Goal: Information Seeking & Learning: Check status

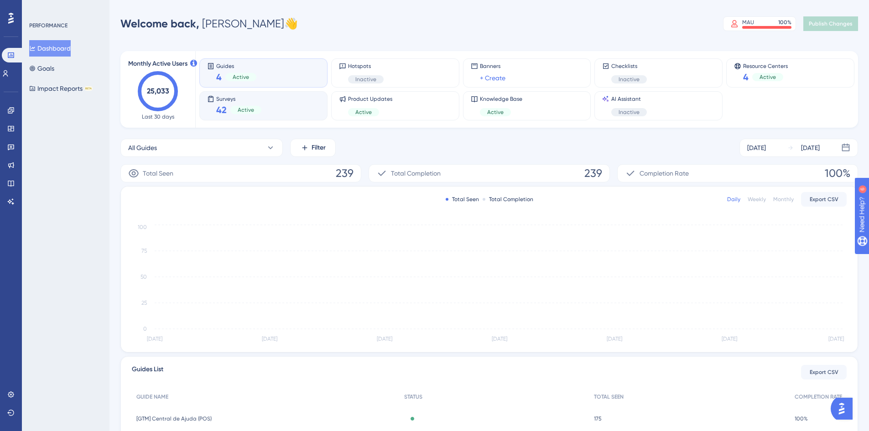
click at [226, 106] on span "42" at bounding box center [221, 110] width 10 height 13
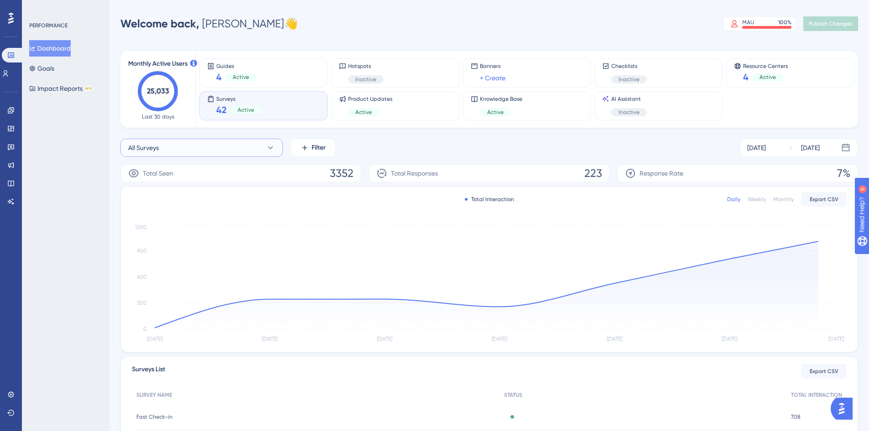
click at [224, 146] on button "All Surveys" at bounding box center [201, 148] width 162 height 18
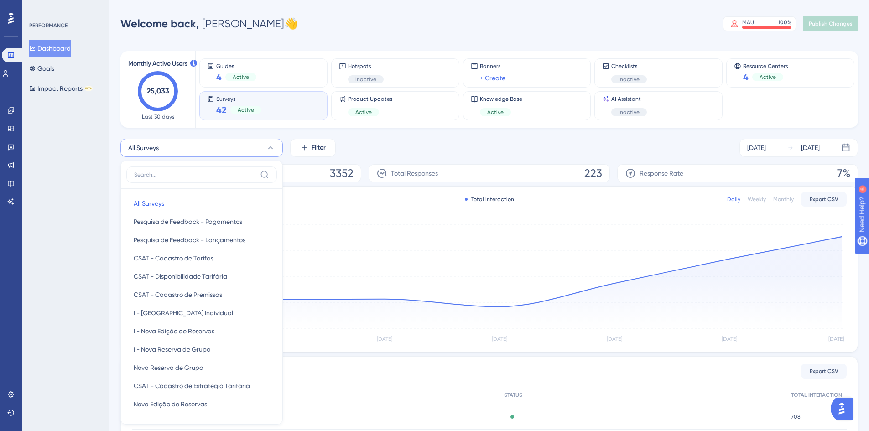
scroll to position [67, 0]
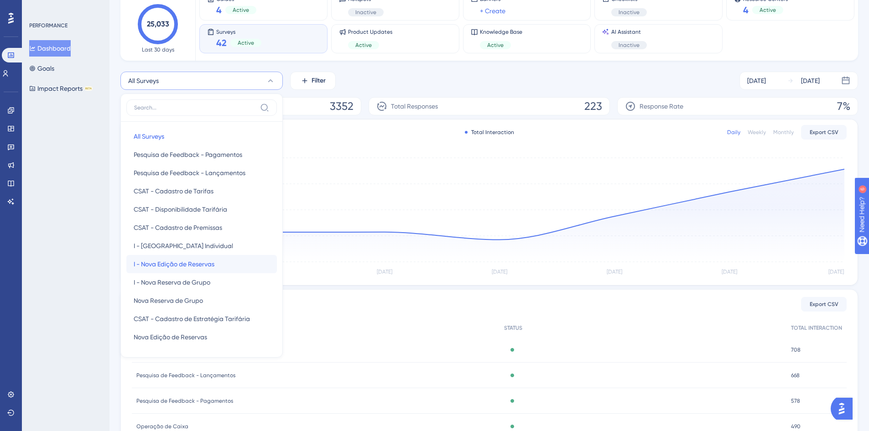
click at [208, 268] on span "I - Nova Edição de Reservas" at bounding box center [174, 264] width 81 height 11
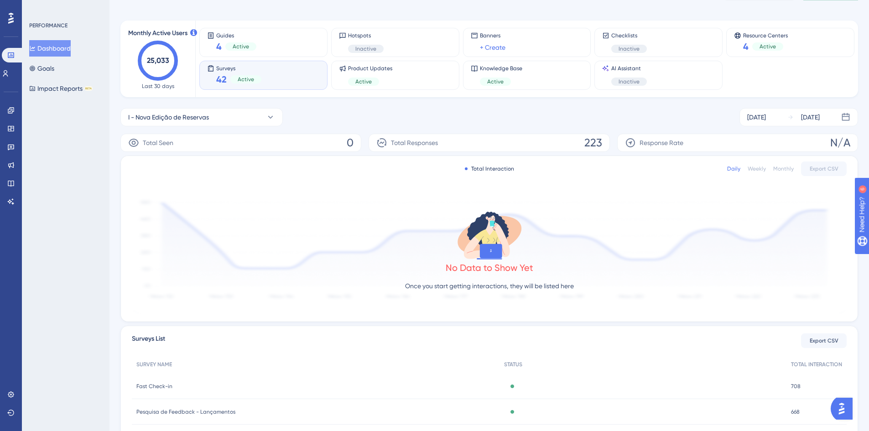
scroll to position [0, 0]
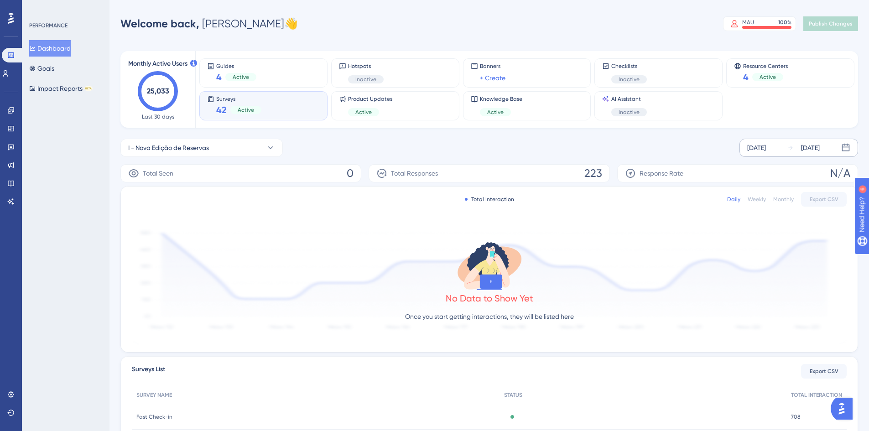
click at [766, 144] on div "[DATE]" at bounding box center [756, 147] width 19 height 11
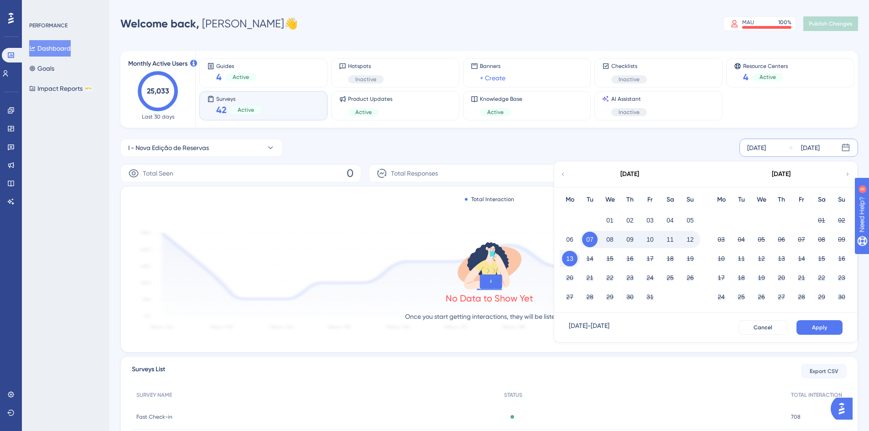
click at [566, 179] on div "[DATE]" at bounding box center [629, 174] width 151 height 26
click at [565, 177] on icon at bounding box center [563, 174] width 6 height 8
click at [564, 176] on icon at bounding box center [563, 174] width 6 height 8
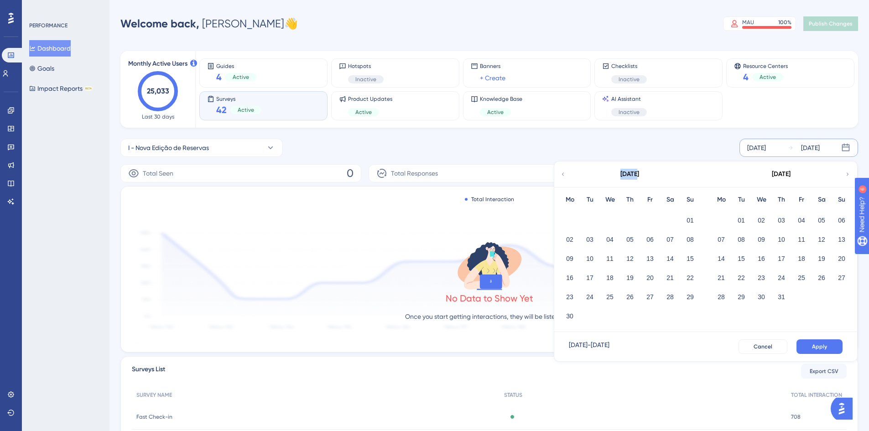
click at [564, 176] on icon at bounding box center [563, 174] width 6 height 8
click at [846, 174] on icon at bounding box center [847, 174] width 6 height 8
click at [689, 218] on button "01" at bounding box center [690, 221] width 16 height 16
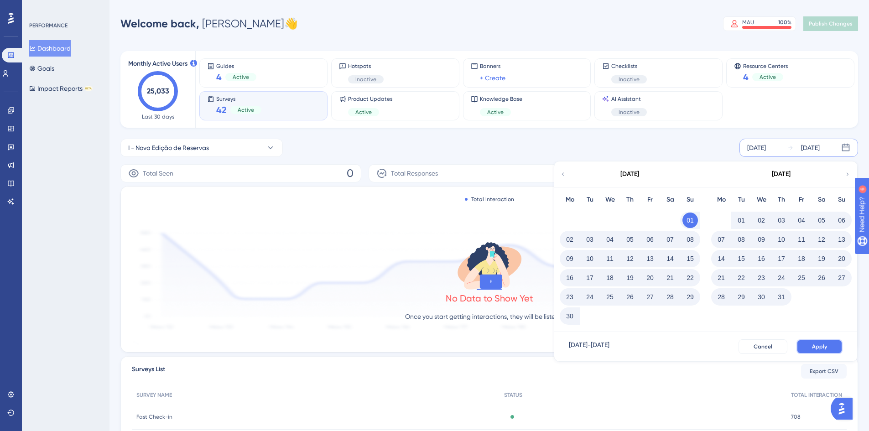
click at [822, 352] on button "Apply" at bounding box center [819, 346] width 46 height 15
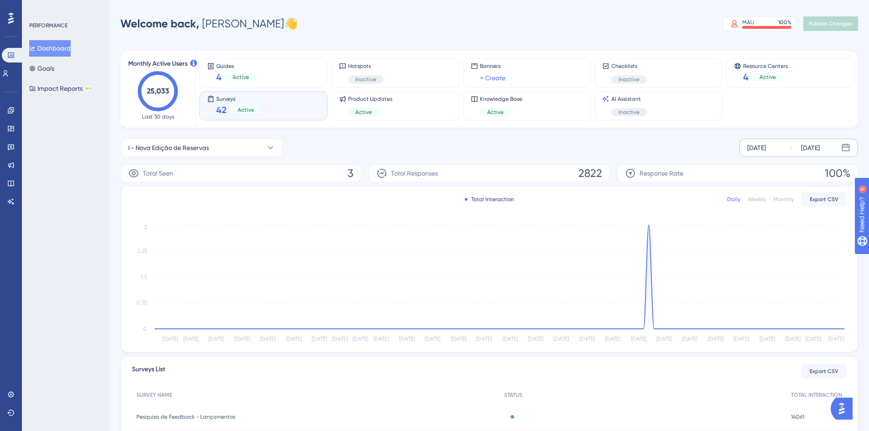
click at [787, 198] on div "Monthly" at bounding box center [783, 199] width 21 height 7
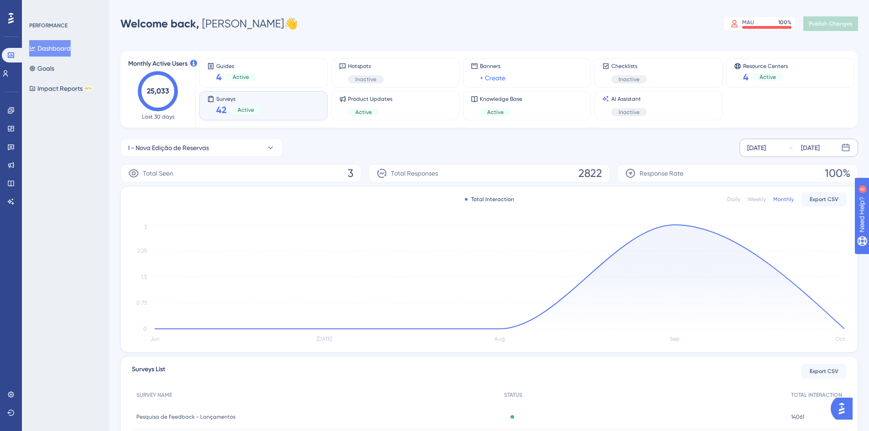
click at [574, 170] on div "Total Responses 2822" at bounding box center [489, 173] width 241 height 18
drag, startPoint x: 444, startPoint y: 175, endPoint x: 400, endPoint y: 177, distance: 44.7
click at [400, 177] on div "Total Responses 2822" at bounding box center [489, 173] width 241 height 18
click at [400, 177] on span "Total Responses" at bounding box center [414, 173] width 47 height 11
click at [235, 147] on button "I - Nova Edição de Reservas" at bounding box center [201, 148] width 162 height 18
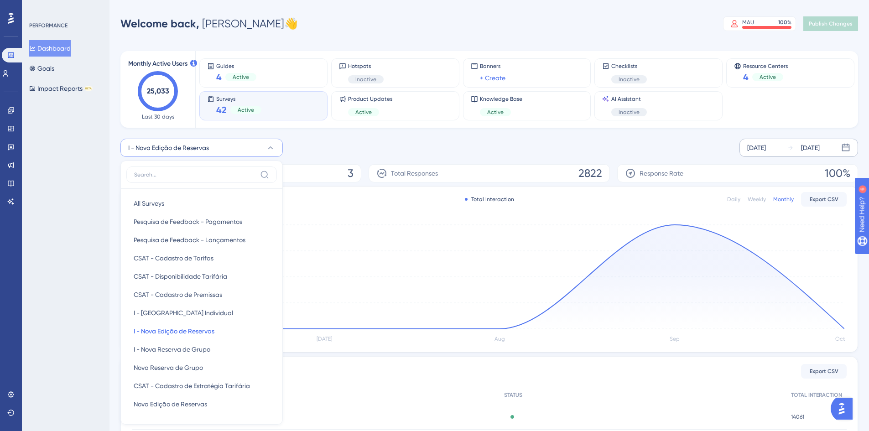
scroll to position [51, 0]
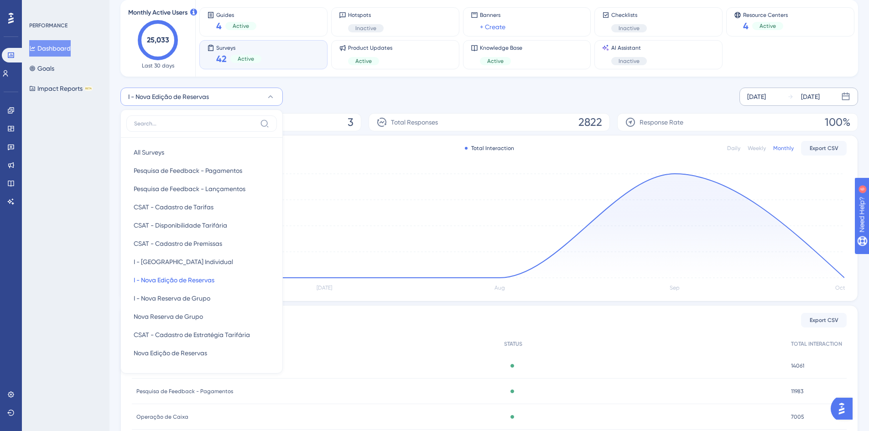
click at [361, 155] on div "Total Interaction Daily Weekly Monthly Export CSV Jun [DATE] Aug Sep Oct 0 0.75…" at bounding box center [489, 218] width 737 height 166
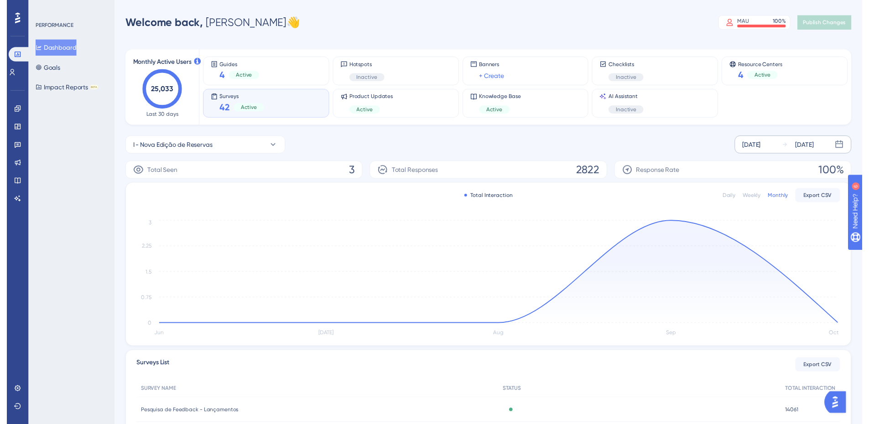
scroll to position [0, 0]
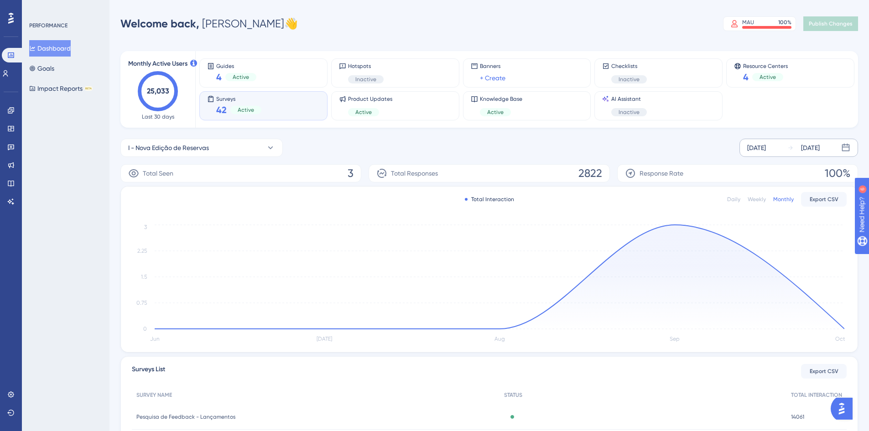
click at [328, 168] on div "Total Seen 3" at bounding box center [240, 173] width 241 height 18
click at [588, 177] on span "2822" at bounding box center [590, 173] width 24 height 15
click at [287, 143] on div "I - Nova Edição de Reservas [DATE] [DATE]" at bounding box center [489, 148] width 738 height 18
click at [15, 144] on link at bounding box center [10, 147] width 7 height 15
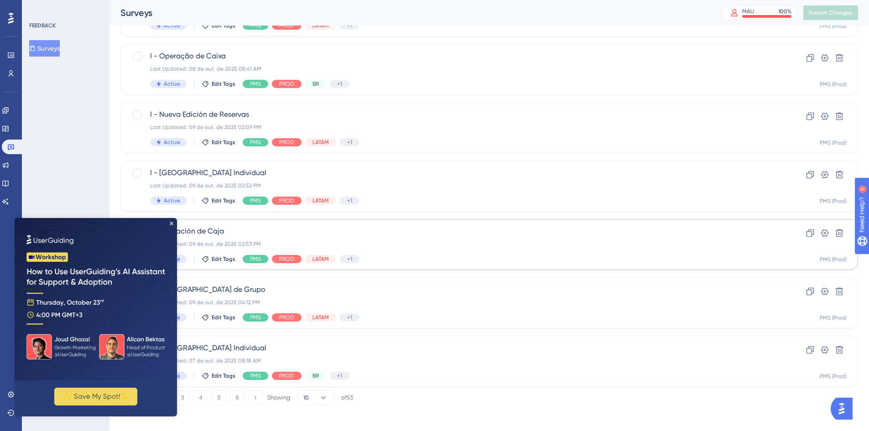
scroll to position [277, 0]
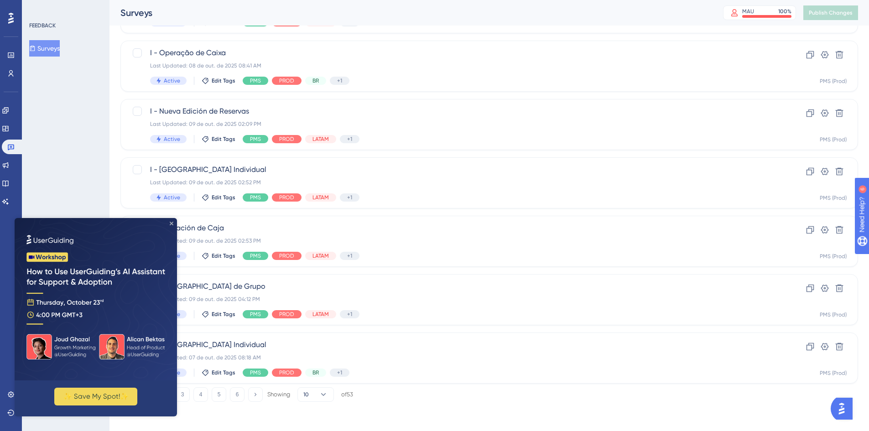
click at [172, 222] on icon "Close Preview" at bounding box center [172, 224] width 4 height 4
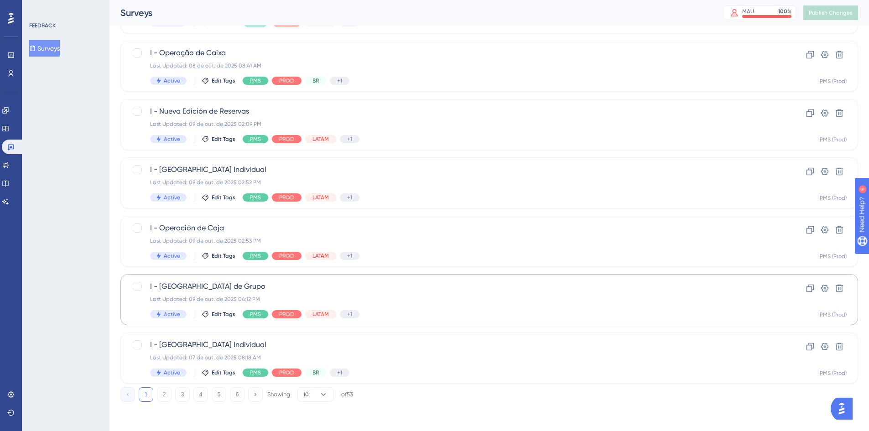
scroll to position [0, 0]
click at [161, 392] on button "2" at bounding box center [164, 394] width 15 height 15
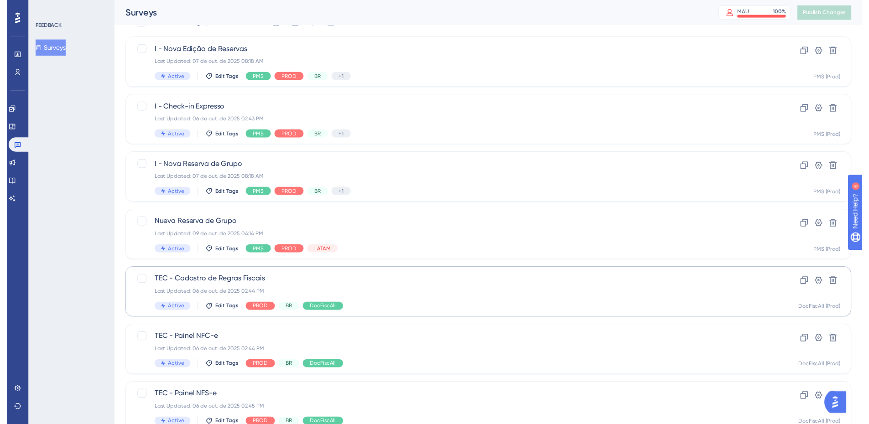
scroll to position [3, 0]
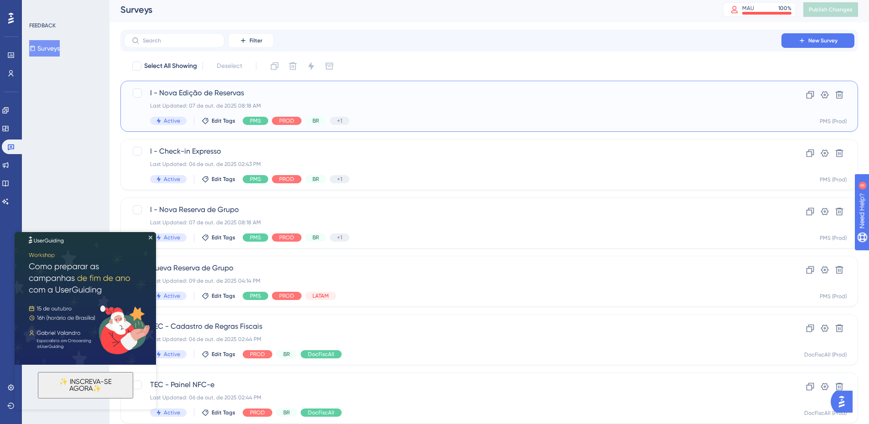
click at [255, 94] on span "I - Nova Edição de Reservas" at bounding box center [452, 93] width 605 height 11
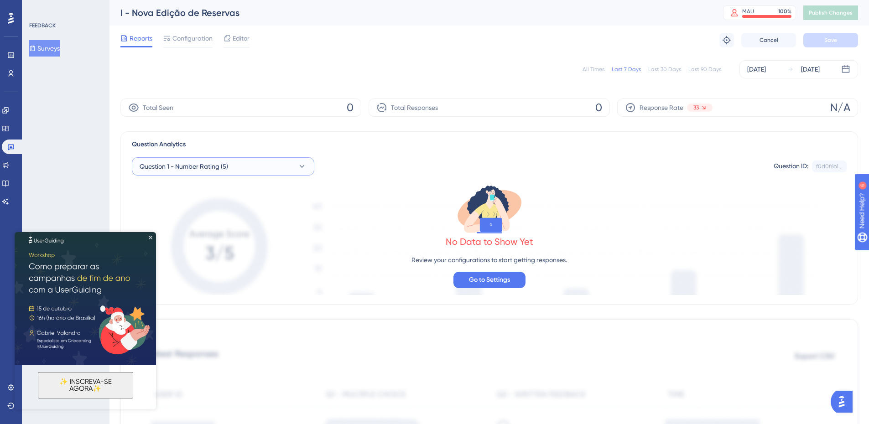
click at [276, 166] on button "Question 1 - Number Rating (5)" at bounding box center [223, 166] width 182 height 18
click at [268, 256] on div "Question 3 - Written Feedback Question 3 - Written Feedback" at bounding box center [223, 258] width 156 height 18
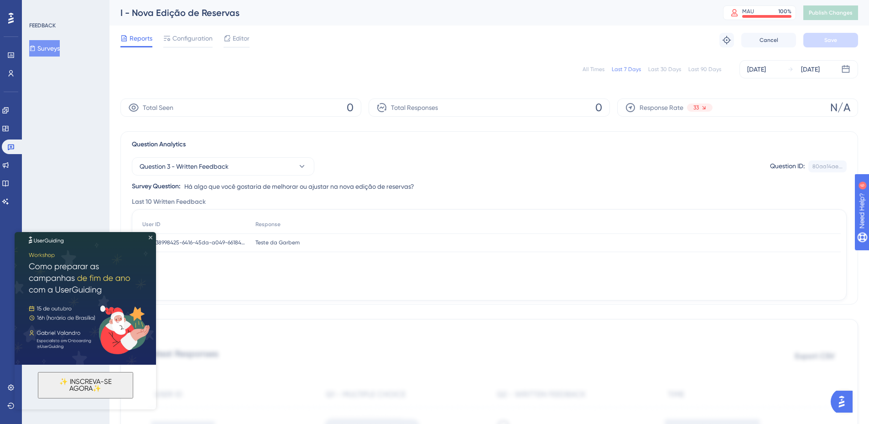
click at [149, 237] on icon "Close Preview" at bounding box center [151, 238] width 4 height 4
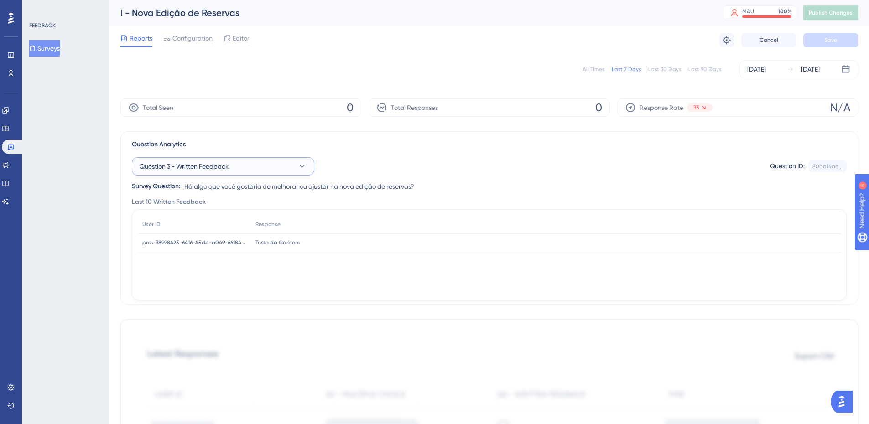
click at [295, 164] on button "Question 3 - Written Feedback" at bounding box center [223, 166] width 182 height 18
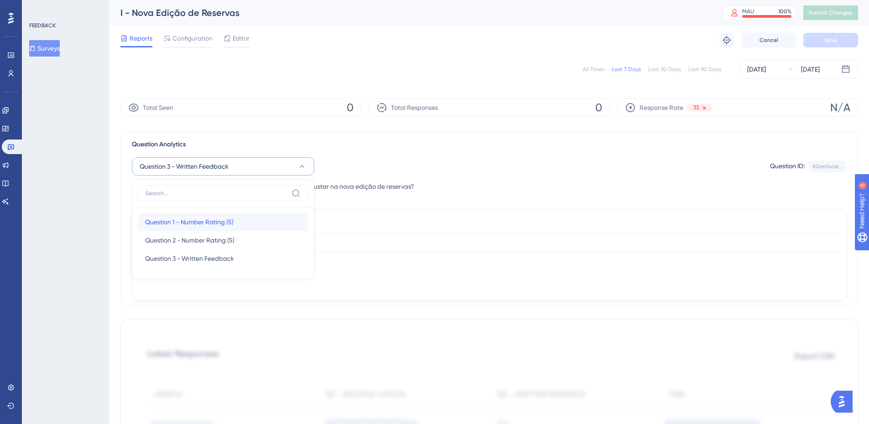
click at [243, 223] on div "Question 1 - Number Rating (5) Question 1 - Number Rating (5)" at bounding box center [223, 222] width 156 height 18
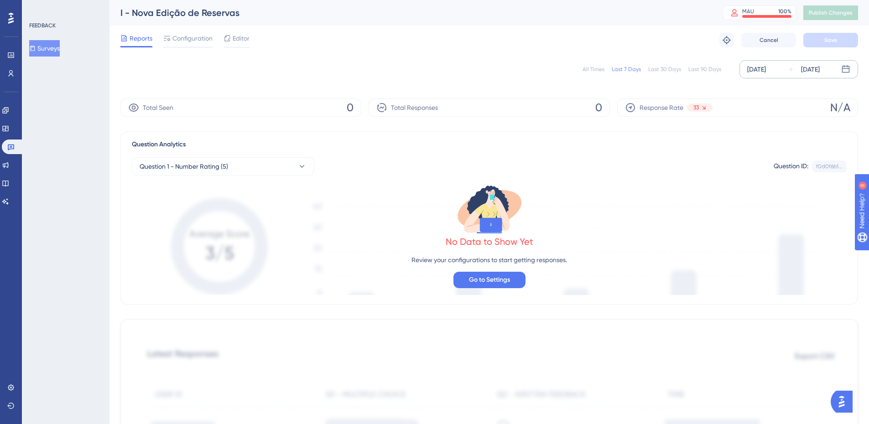
click at [774, 75] on div "[DATE] [DATE]" at bounding box center [798, 69] width 119 height 18
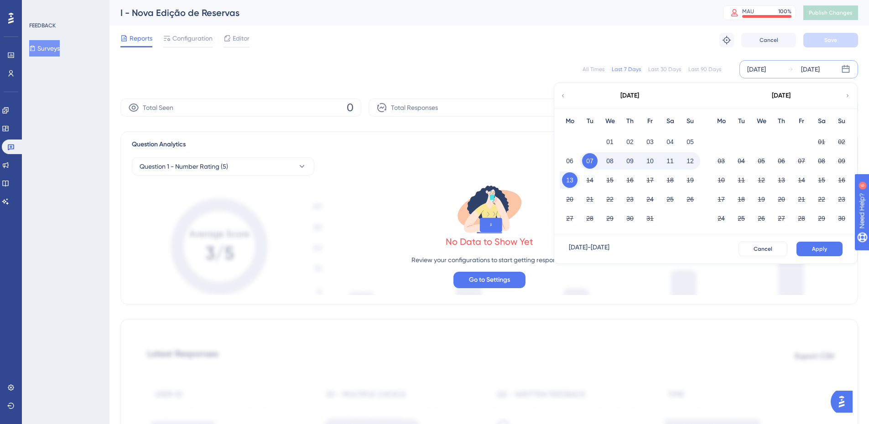
click at [559, 96] on div "[DATE]" at bounding box center [629, 96] width 151 height 26
click at [564, 97] on icon at bounding box center [563, 96] width 6 height 8
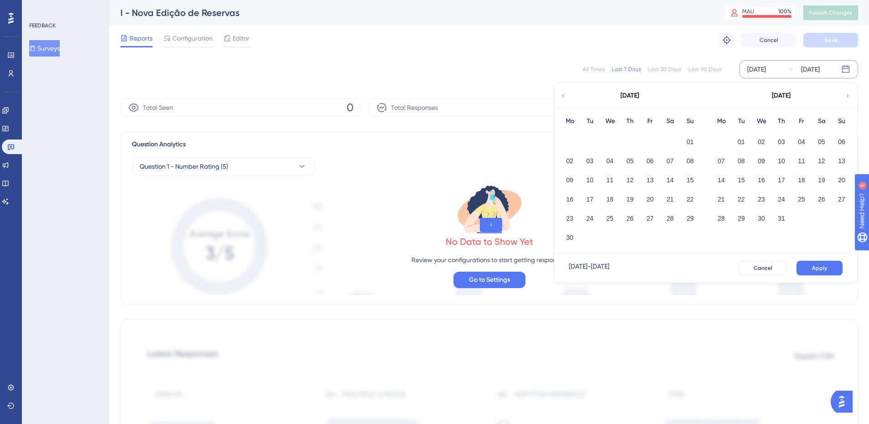
click at [564, 97] on icon at bounding box center [563, 96] width 6 height 8
click at [847, 93] on icon at bounding box center [847, 96] width 6 height 8
click at [692, 140] on button "01" at bounding box center [690, 142] width 16 height 16
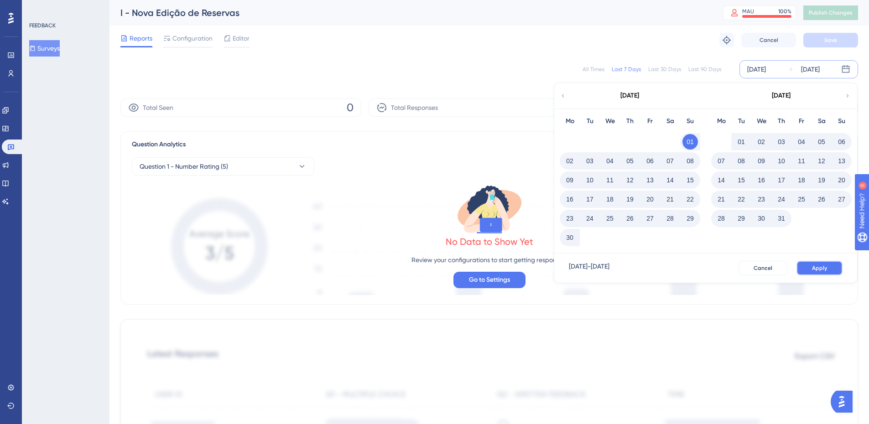
click at [829, 267] on button "Apply" at bounding box center [819, 268] width 46 height 15
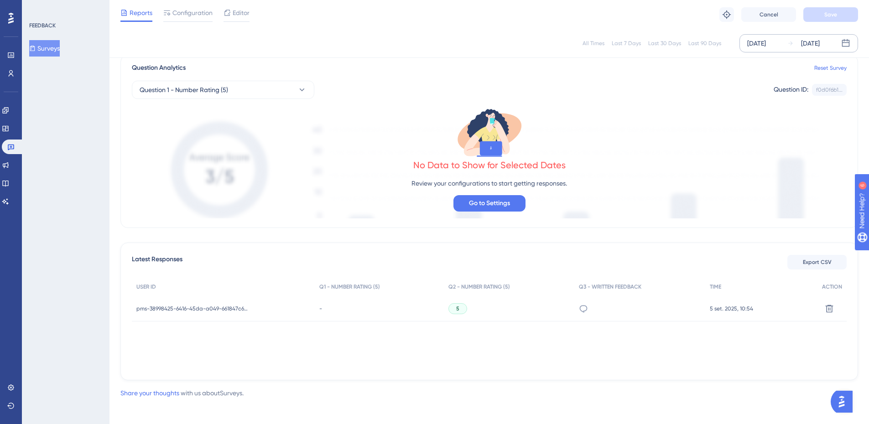
scroll to position [77, 0]
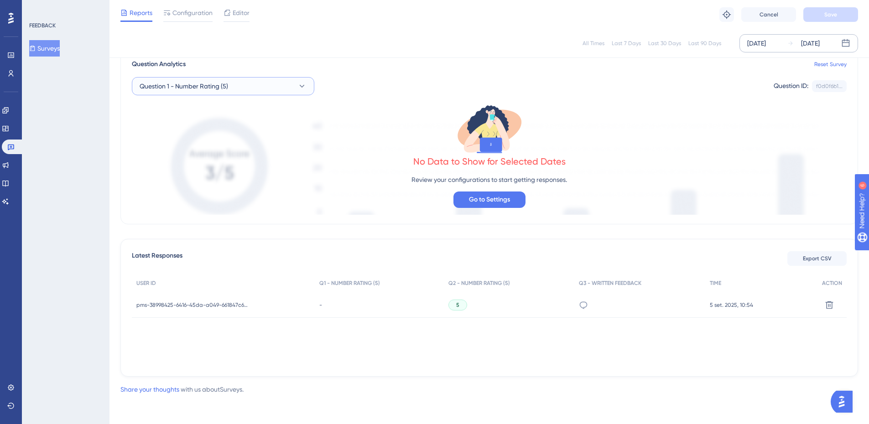
click at [226, 95] on button "Question 1 - Number Rating (5)" at bounding box center [223, 86] width 182 height 18
click at [227, 158] on span "Question 2 - Number Rating (5)" at bounding box center [189, 160] width 89 height 11
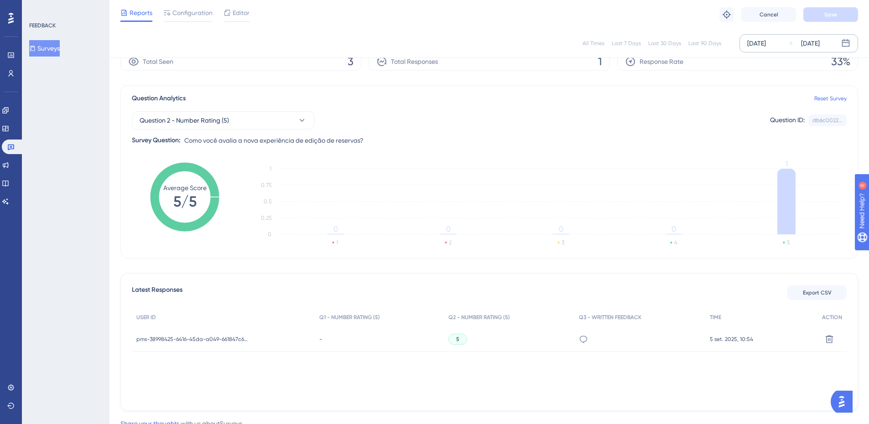
scroll to position [0, 0]
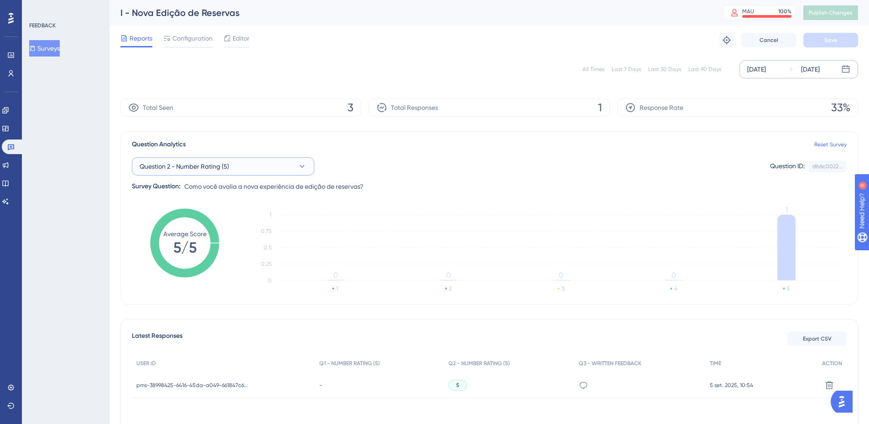
click at [232, 165] on button "Question 2 - Number Rating (5)" at bounding box center [223, 166] width 182 height 18
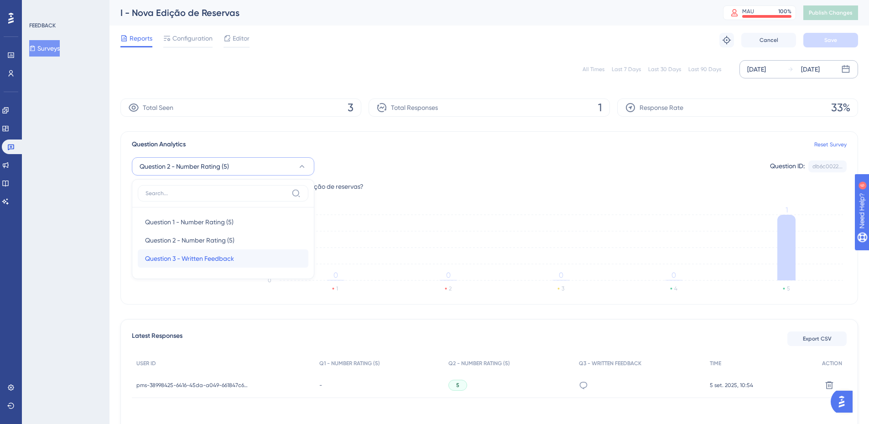
click at [225, 257] on span "Question 3 - Written Feedback" at bounding box center [189, 258] width 89 height 11
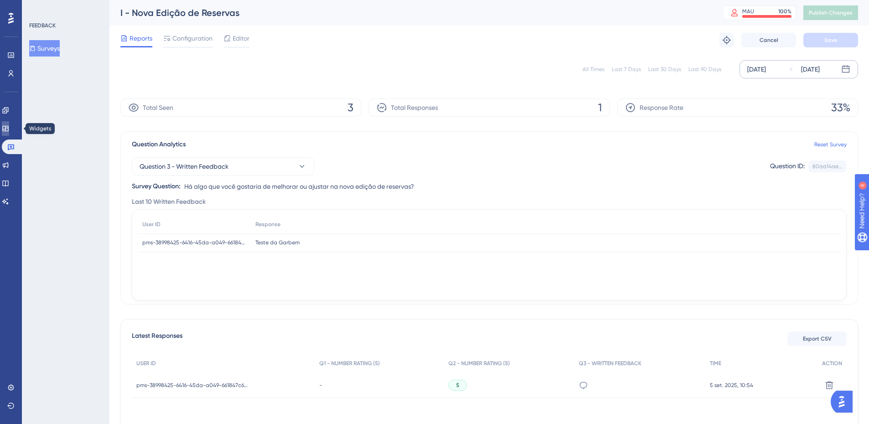
click at [9, 124] on link at bounding box center [5, 128] width 7 height 15
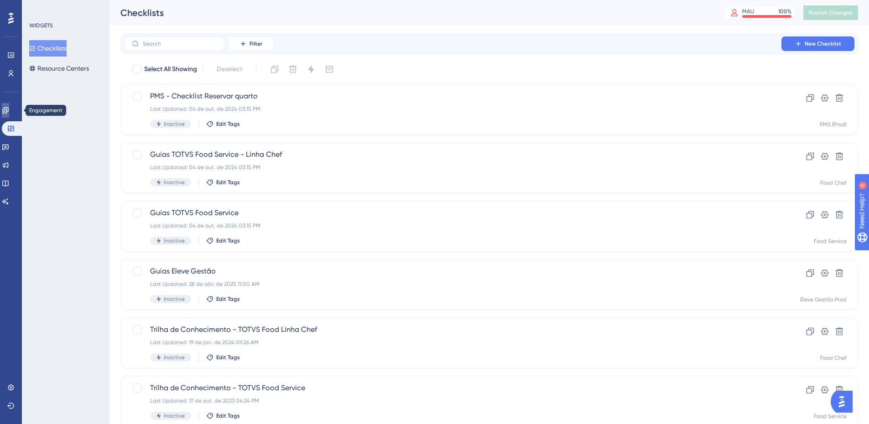
click at [9, 115] on link at bounding box center [5, 110] width 7 height 15
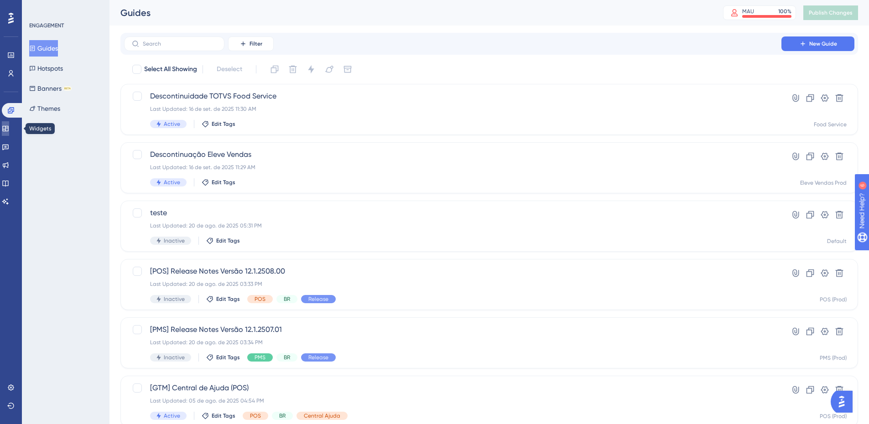
click at [9, 132] on icon at bounding box center [5, 128] width 7 height 7
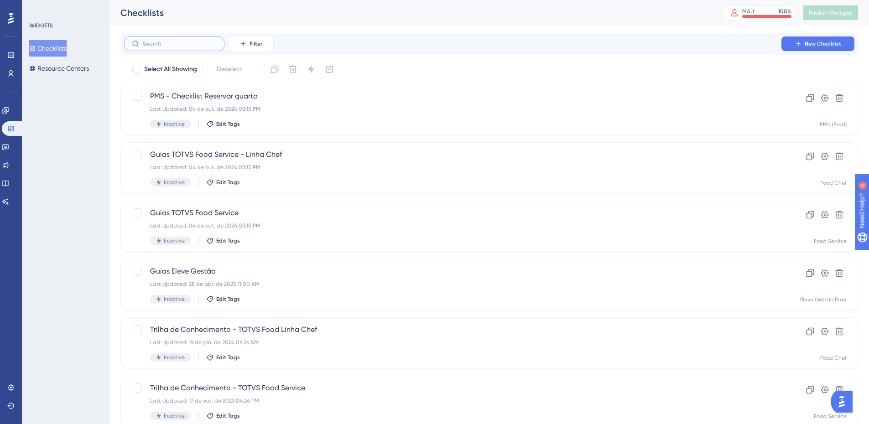
click at [202, 46] on input "text" at bounding box center [180, 44] width 74 height 6
type input "ed"
checkbox input "true"
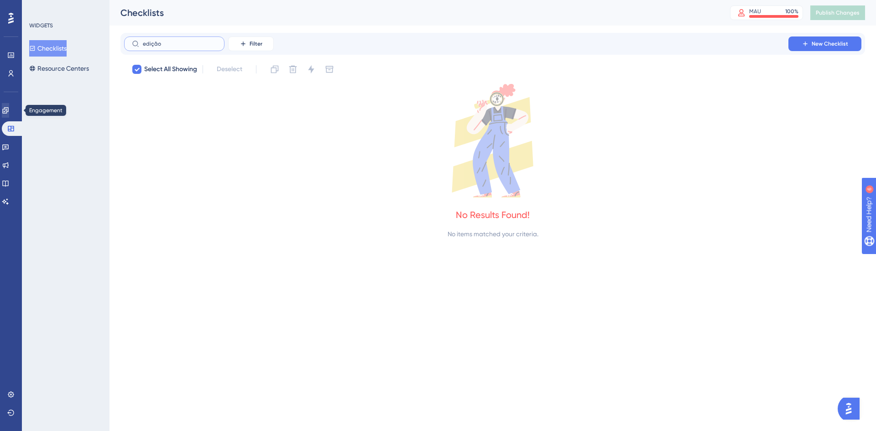
type input "edição"
click at [9, 109] on link at bounding box center [5, 110] width 7 height 15
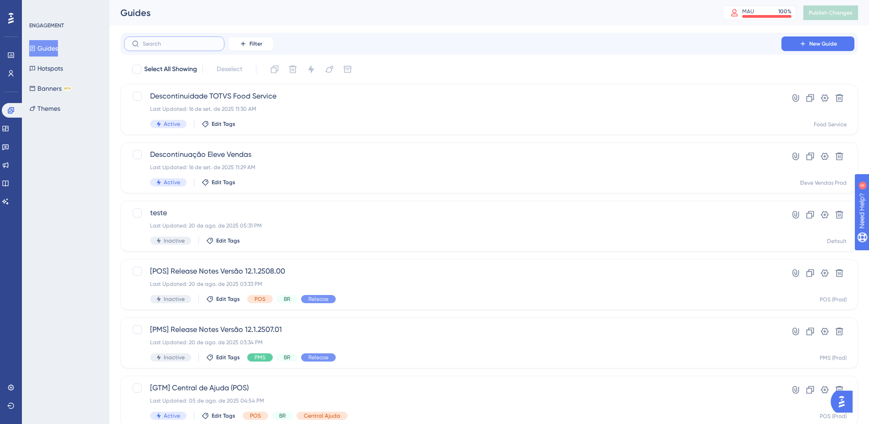
click at [169, 47] on input "text" at bounding box center [180, 44] width 74 height 6
type input "ed"
checkbox input "true"
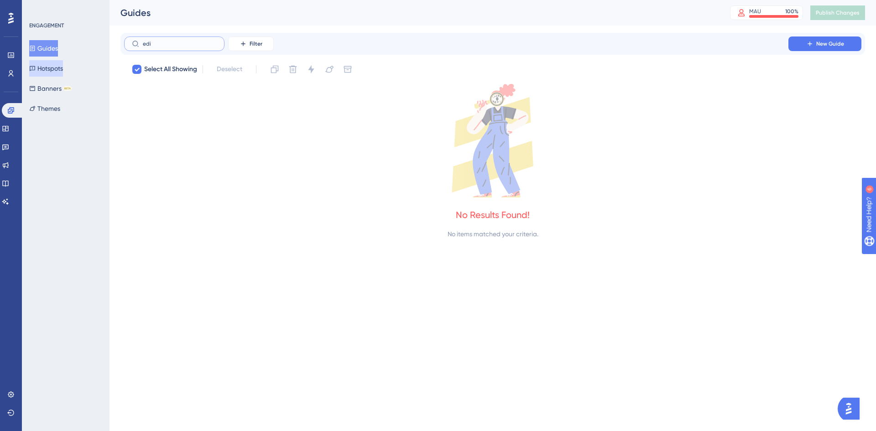
type input "edi"
click at [63, 64] on button "Hotspots" at bounding box center [46, 68] width 34 height 16
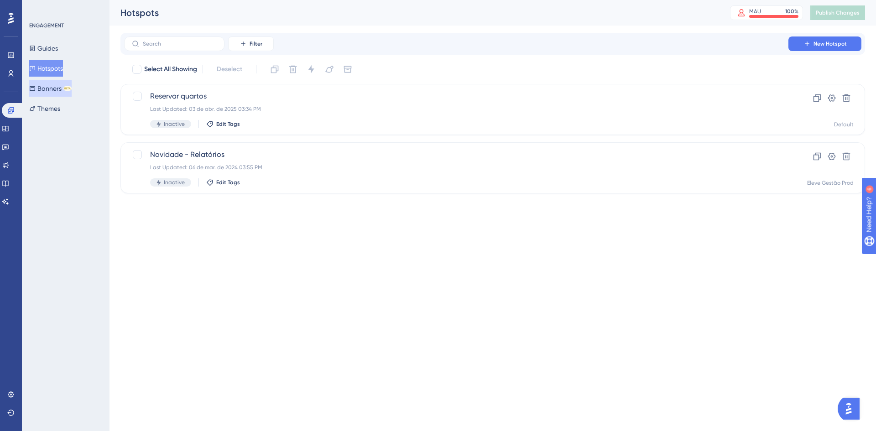
click at [58, 90] on button "Banners BETA" at bounding box center [50, 88] width 42 height 16
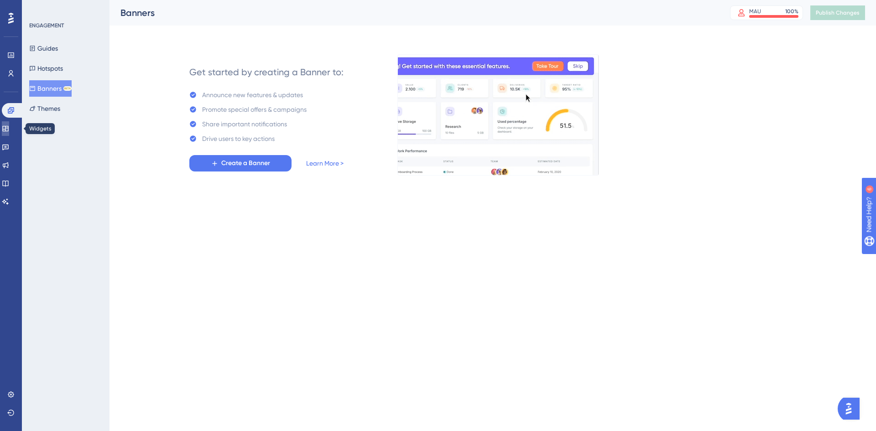
click at [9, 129] on icon at bounding box center [5, 128] width 7 height 7
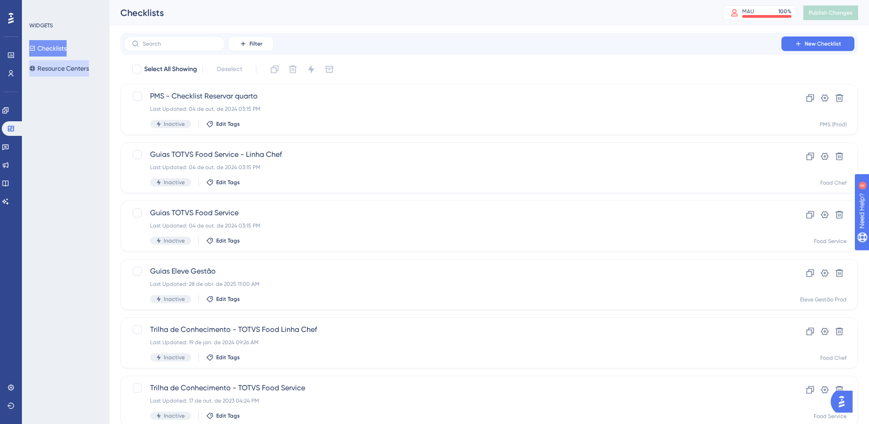
click at [58, 71] on button "Resource Centers" at bounding box center [59, 68] width 60 height 16
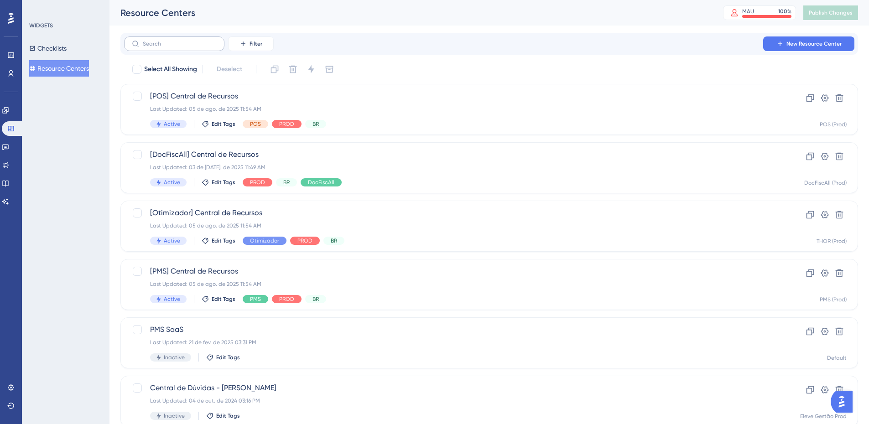
click at [151, 49] on label at bounding box center [174, 43] width 100 height 15
click at [151, 47] on input "text" at bounding box center [180, 44] width 74 height 6
type input "ed"
checkbox input "true"
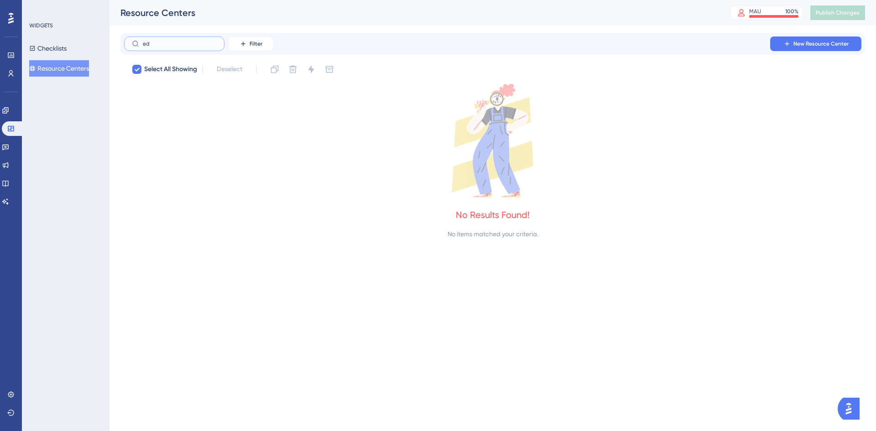
type input "e"
checkbox input "false"
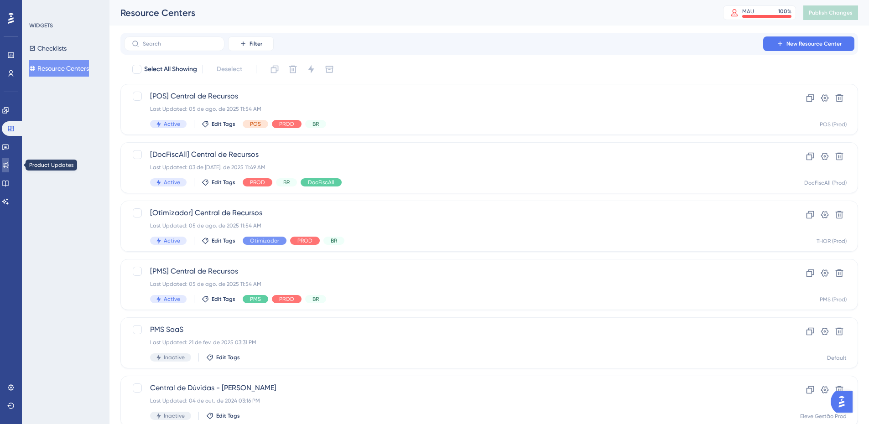
click at [9, 163] on icon at bounding box center [6, 165] width 6 height 6
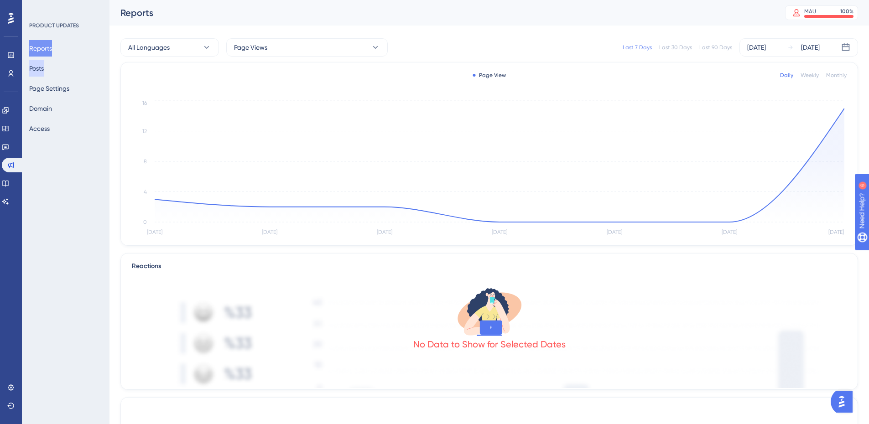
click at [44, 73] on button "Posts" at bounding box center [36, 68] width 15 height 16
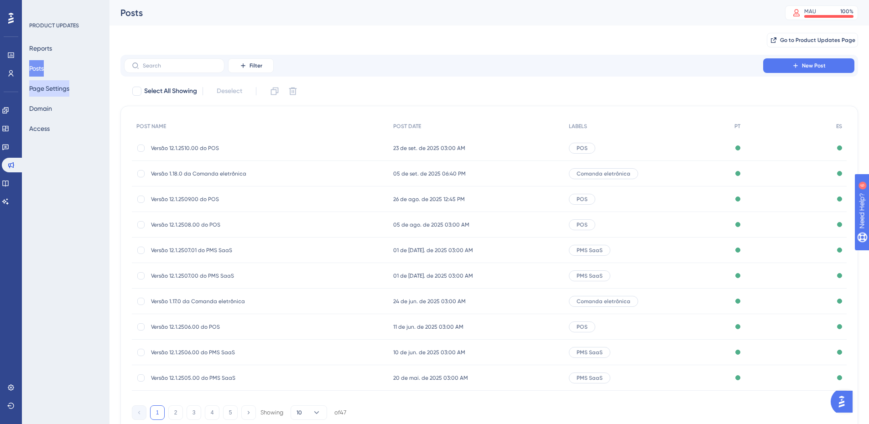
click at [47, 88] on button "Page Settings" at bounding box center [49, 88] width 40 height 16
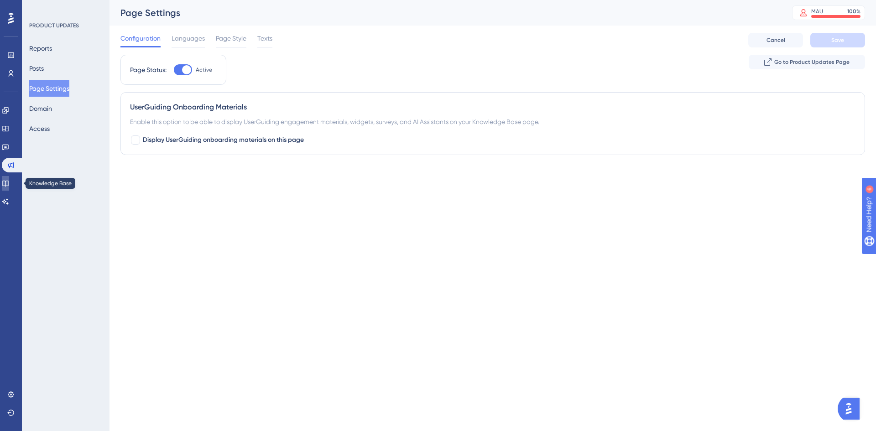
click at [7, 183] on link at bounding box center [5, 183] width 7 height 15
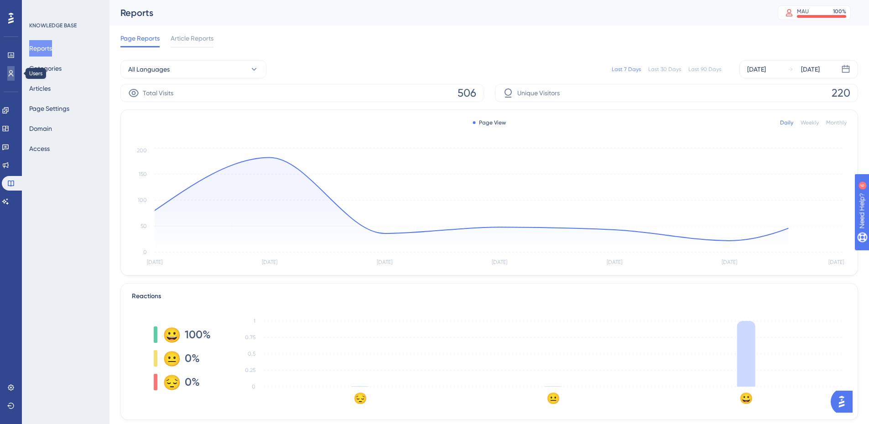
click at [15, 78] on link at bounding box center [10, 73] width 7 height 15
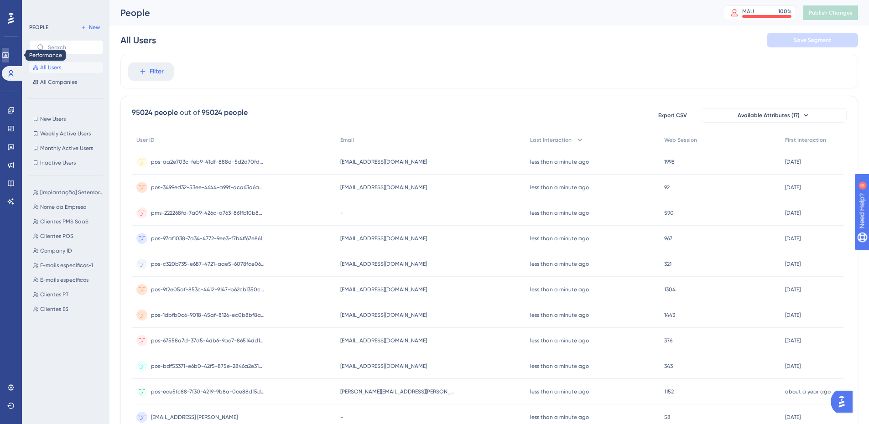
click at [8, 56] on icon at bounding box center [5, 54] width 6 height 5
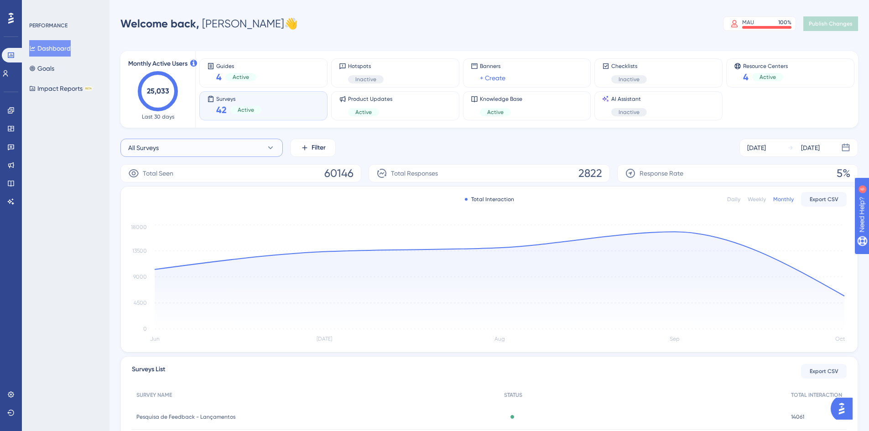
click at [201, 148] on button "All Surveys" at bounding box center [201, 148] width 162 height 18
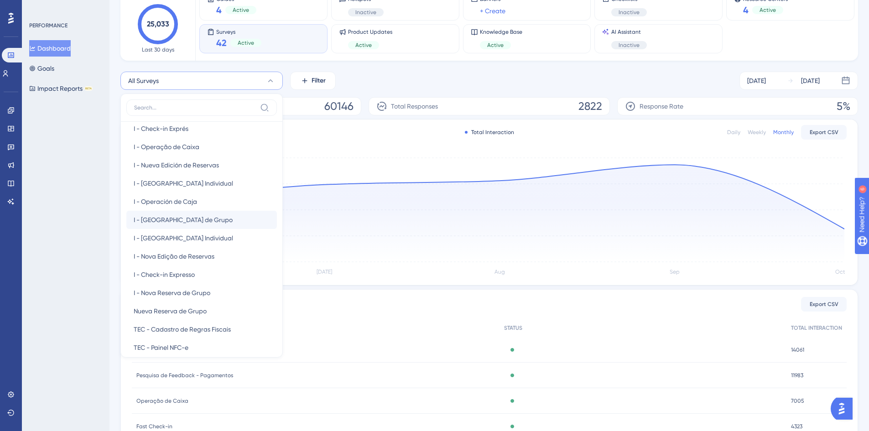
scroll to position [91, 0]
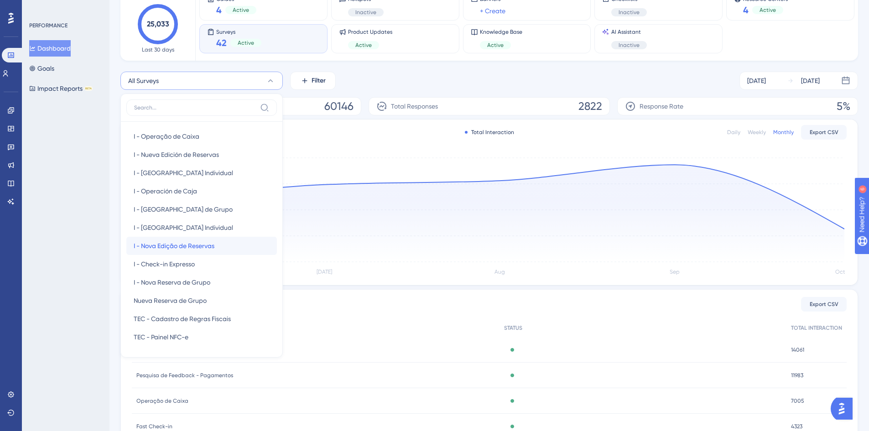
click at [191, 244] on span "I - Nova Edição de Reservas" at bounding box center [174, 245] width 81 height 11
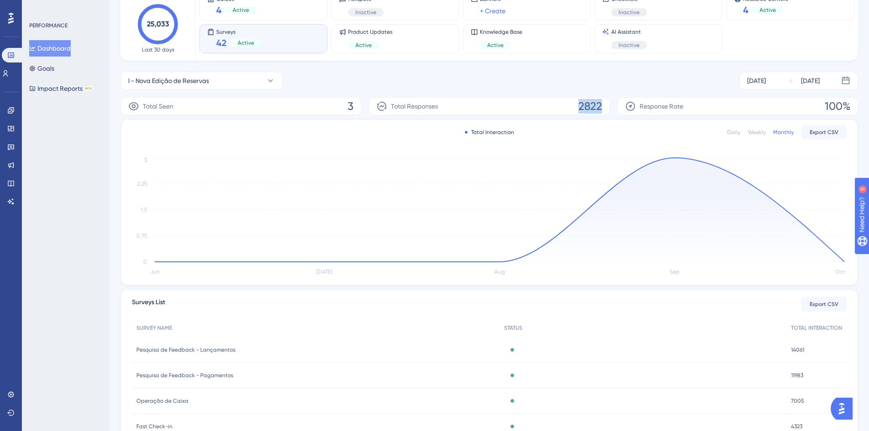
drag, startPoint x: 579, startPoint y: 108, endPoint x: 609, endPoint y: 106, distance: 30.6
click at [609, 106] on div "Total Responses 2822" at bounding box center [489, 106] width 241 height 18
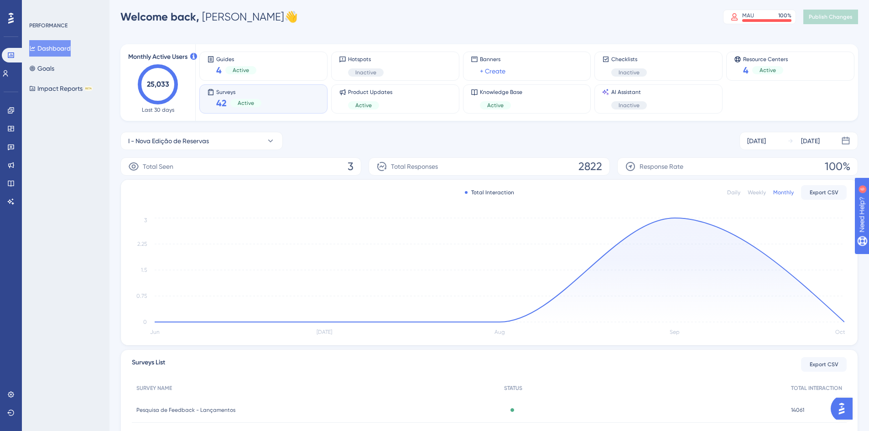
scroll to position [0, 0]
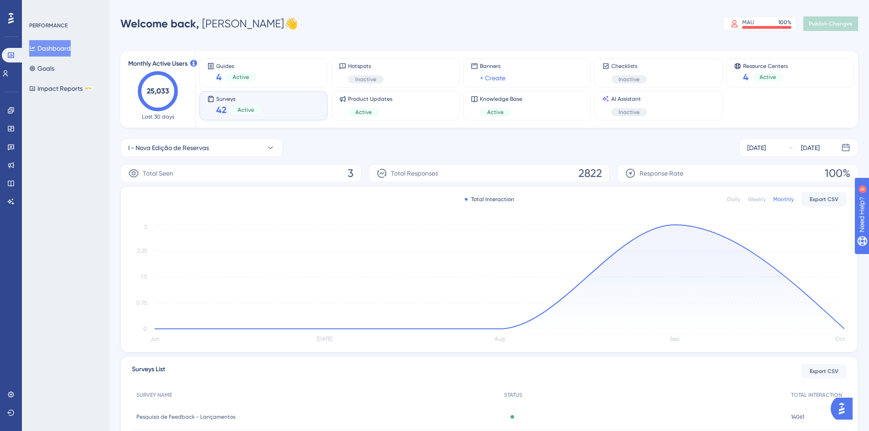
click at [265, 100] on div "Surveys 42 Active" at bounding box center [263, 105] width 113 height 21
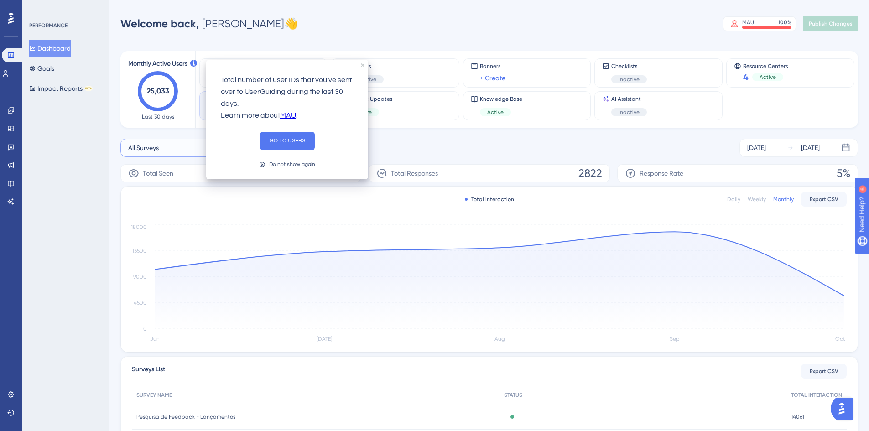
click at [146, 153] on span "All Surveys" at bounding box center [143, 147] width 31 height 11
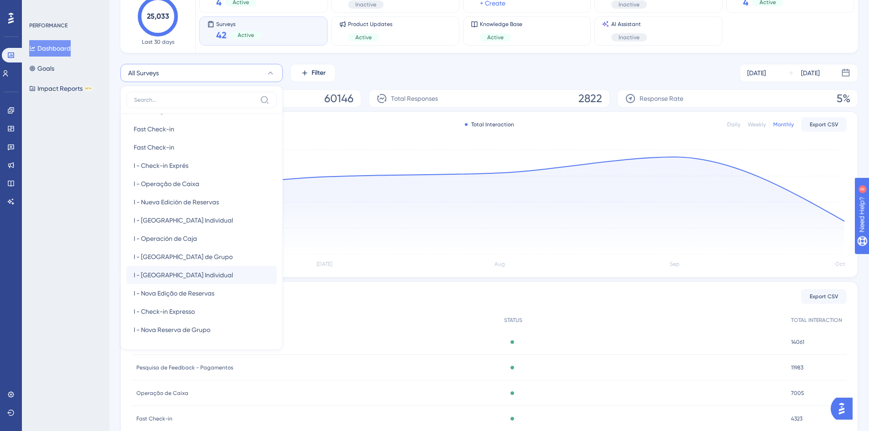
scroll to position [91, 0]
click at [172, 241] on span "I - Nova Edição de Reservas" at bounding box center [174, 238] width 81 height 11
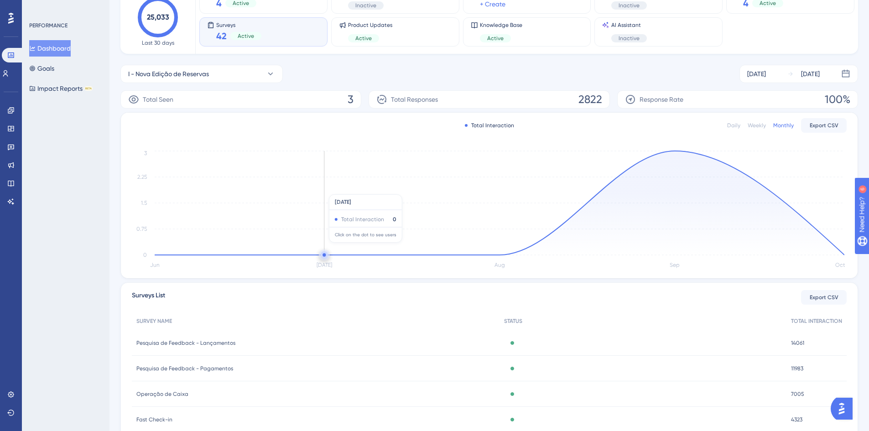
scroll to position [160, 0]
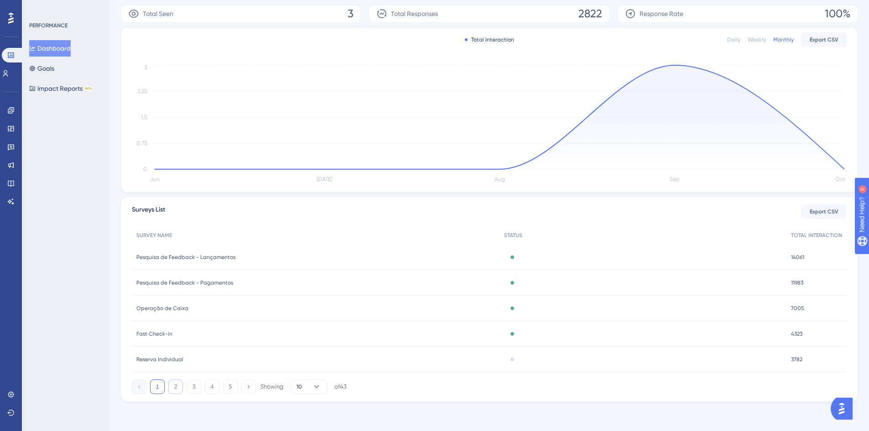
click at [177, 385] on button "2" at bounding box center [175, 386] width 15 height 15
click at [196, 387] on button "3" at bounding box center [194, 386] width 15 height 15
click at [213, 386] on button "4" at bounding box center [212, 386] width 15 height 15
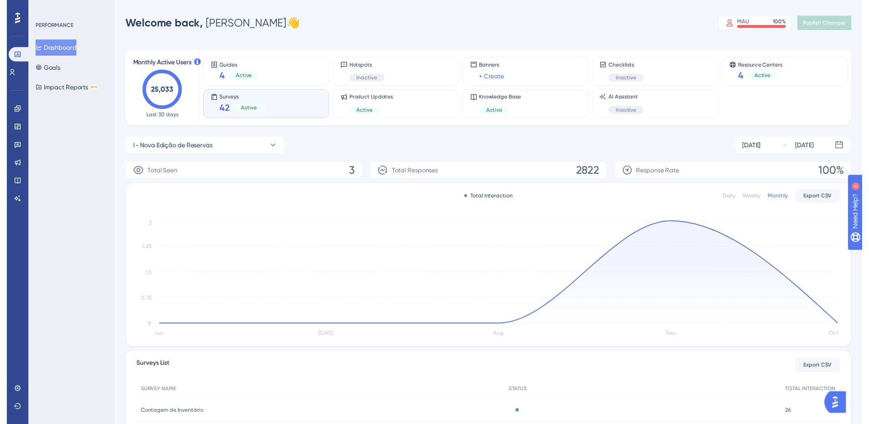
scroll to position [0, 0]
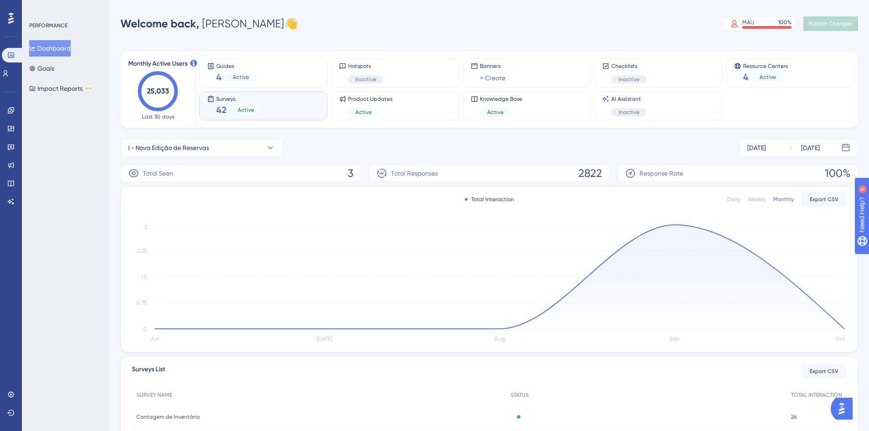
click at [675, 223] on icon "Jun [DATE] Aug Sep Oct 0 0.75 1.5 2.25 3" at bounding box center [489, 284] width 715 height 122
click at [675, 227] on circle at bounding box center [675, 226] width 0 height 0
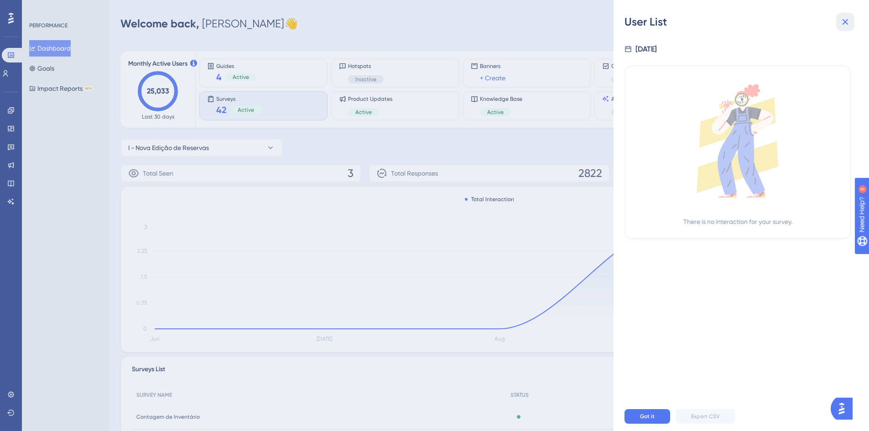
click at [846, 21] on icon at bounding box center [845, 22] width 6 height 6
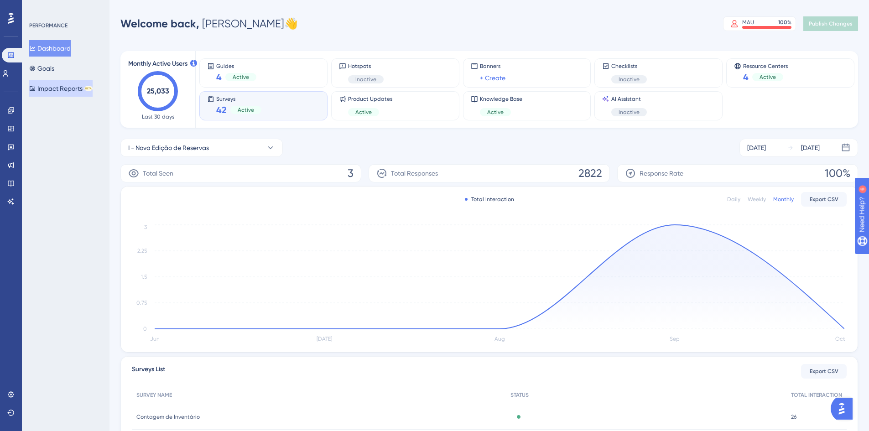
click at [62, 85] on button "Impact Reports BETA" at bounding box center [60, 88] width 63 height 16
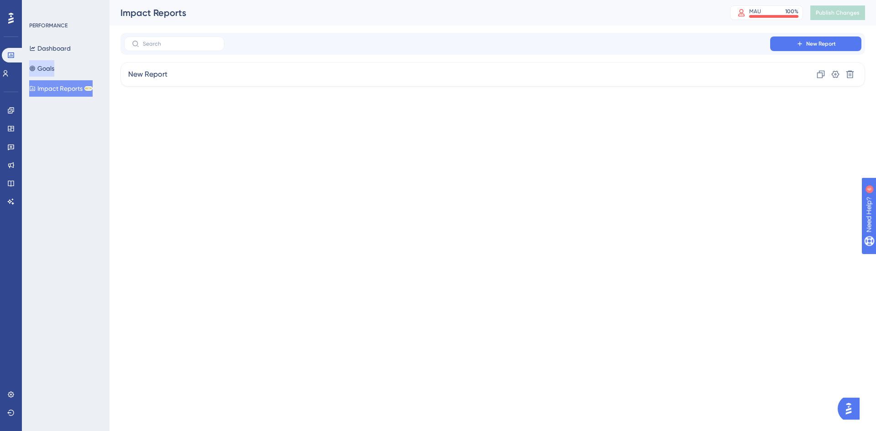
click at [54, 72] on button "Goals" at bounding box center [41, 68] width 25 height 16
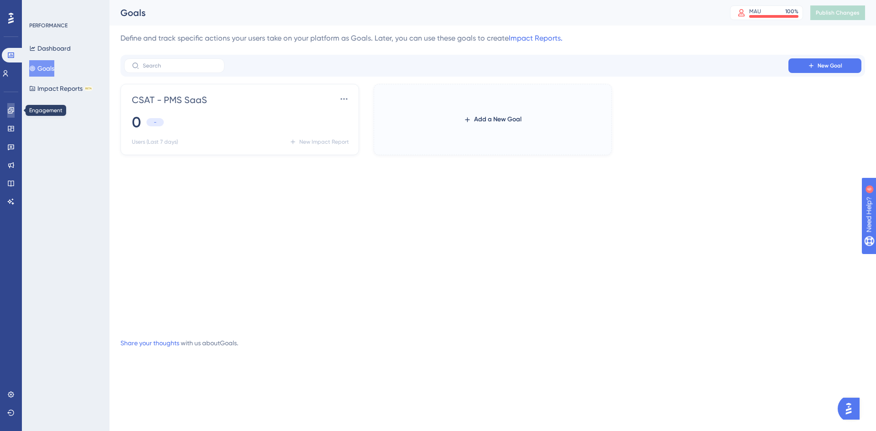
click at [13, 109] on icon at bounding box center [10, 110] width 7 height 7
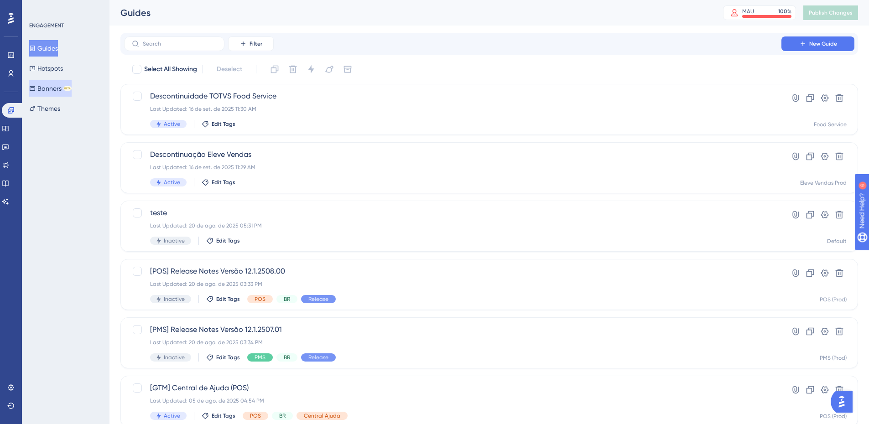
click at [46, 86] on button "Banners BETA" at bounding box center [50, 88] width 42 height 16
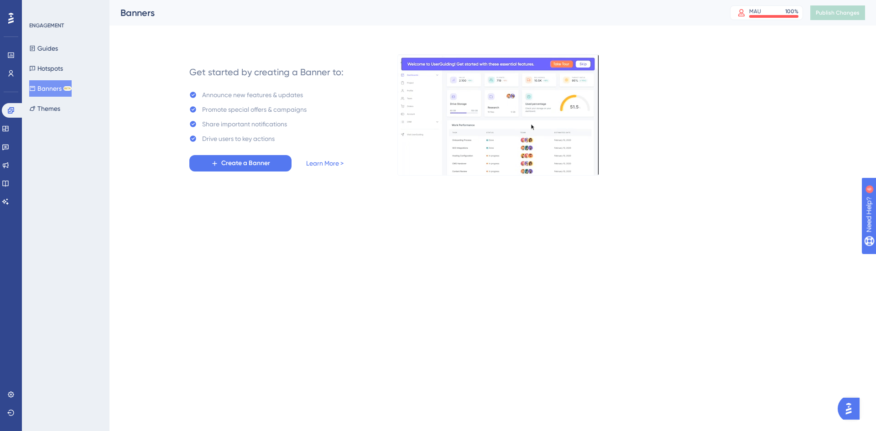
click at [49, 77] on div "Guides Hotspots Banners BETA Themes" at bounding box center [66, 78] width 74 height 77
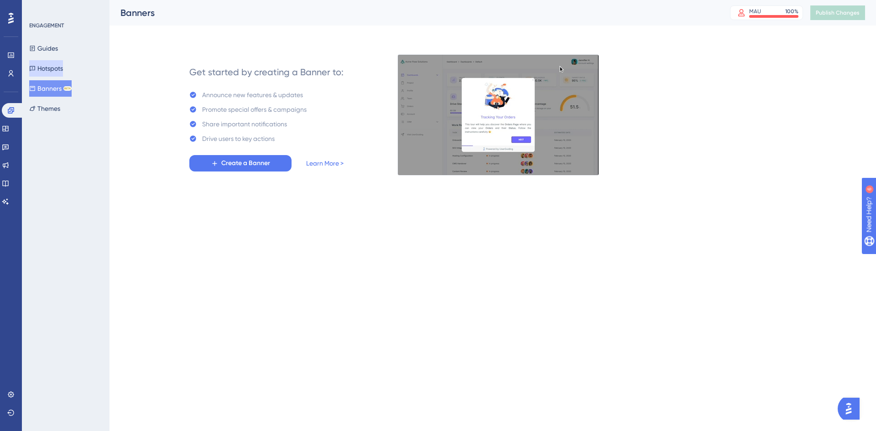
click at [53, 66] on button "Hotspots" at bounding box center [46, 68] width 34 height 16
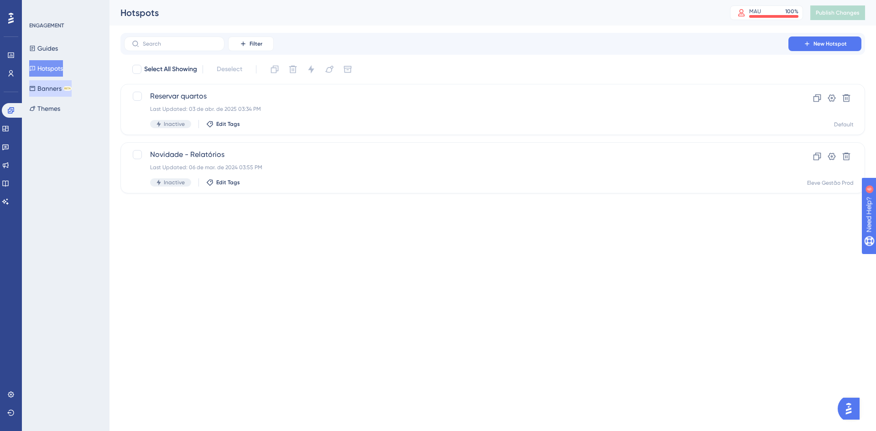
click at [50, 96] on button "Banners BETA" at bounding box center [50, 88] width 42 height 16
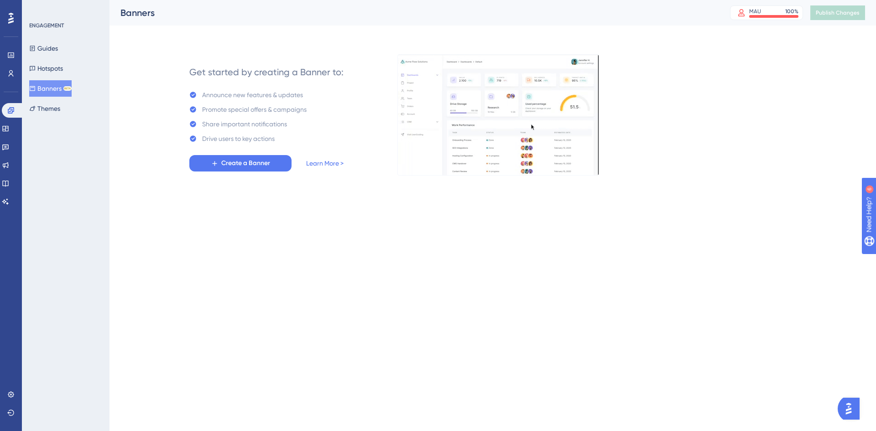
click at [51, 59] on div "Guides Hotspots Banners BETA Themes" at bounding box center [66, 78] width 74 height 77
click at [50, 44] on button "Guides" at bounding box center [43, 48] width 29 height 16
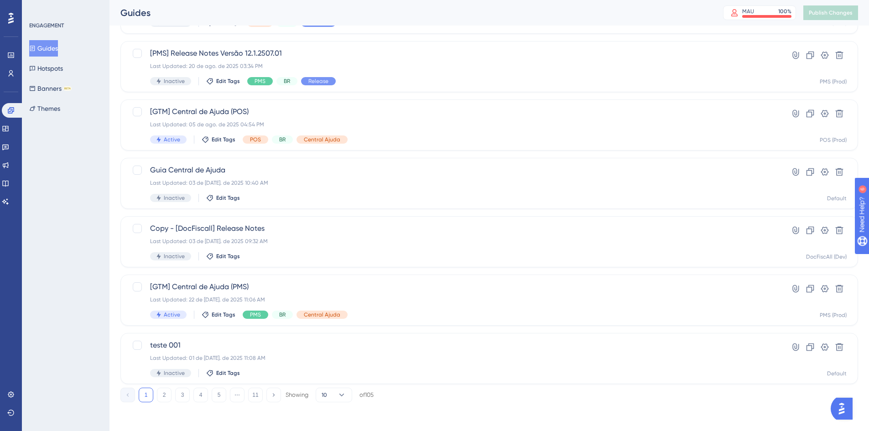
scroll to position [277, 0]
click at [9, 145] on icon at bounding box center [5, 148] width 6 height 6
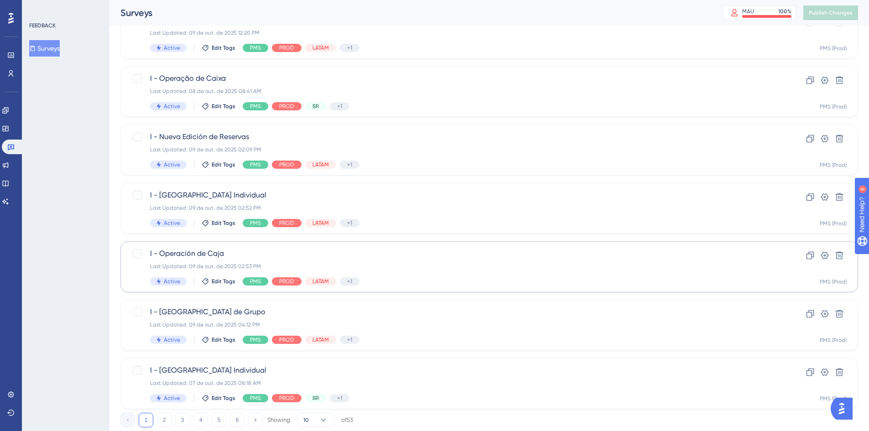
scroll to position [277, 0]
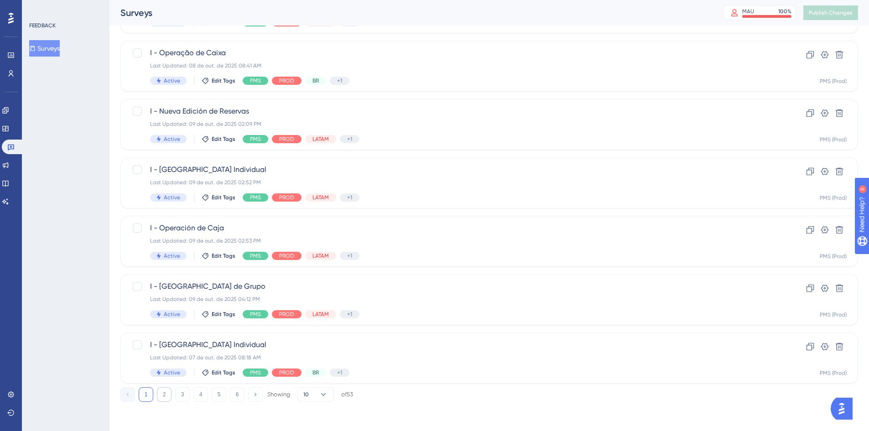
click at [158, 392] on button "2" at bounding box center [164, 394] width 15 height 15
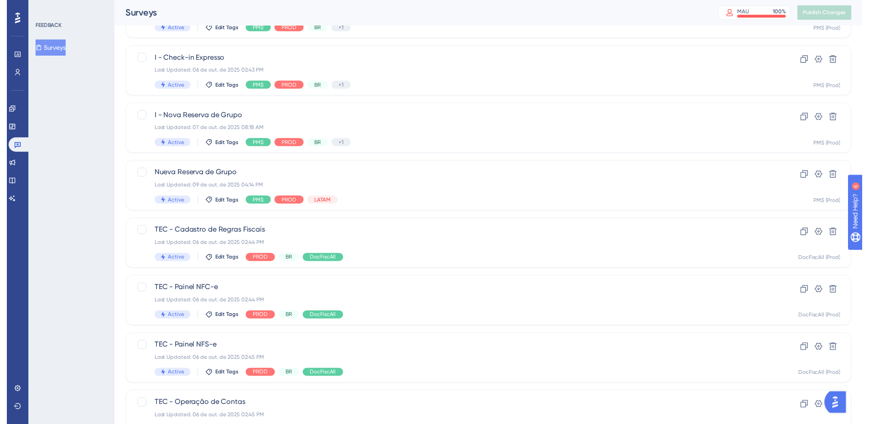
scroll to position [0, 0]
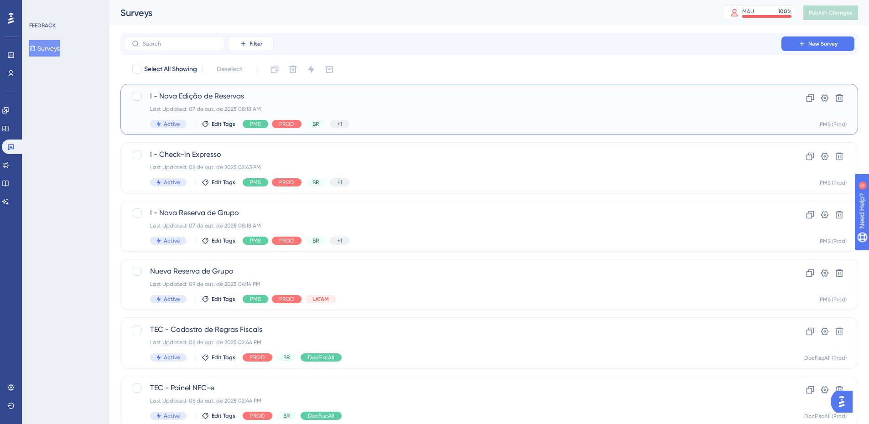
click at [464, 116] on div "I - Nova Edição de Reservas Last Updated: 07 de out. de 2025 08:18 AM Active Ed…" at bounding box center [452, 109] width 605 height 37
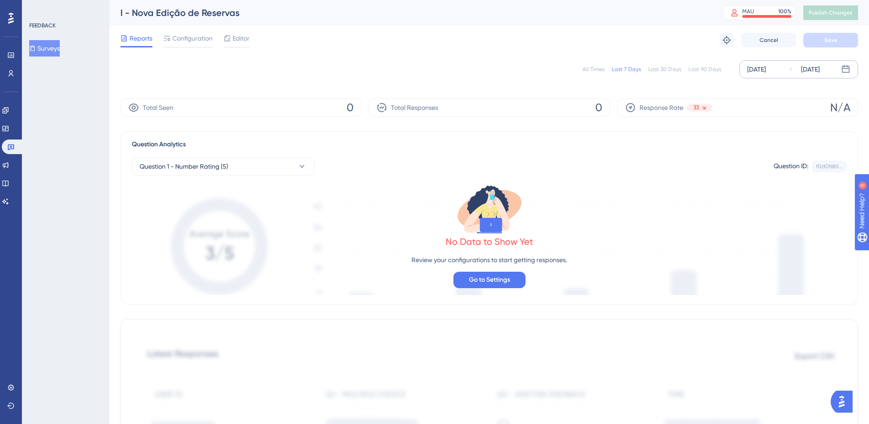
click at [766, 71] on div "[DATE]" at bounding box center [756, 69] width 19 height 11
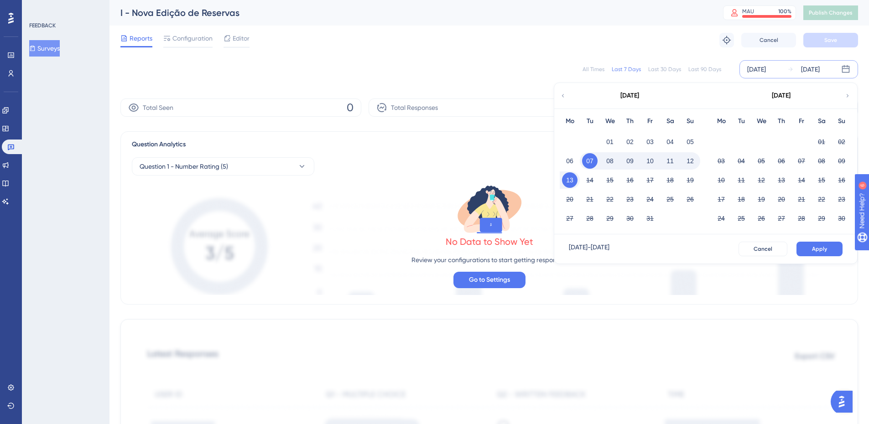
click at [562, 98] on icon at bounding box center [563, 96] width 6 height 8
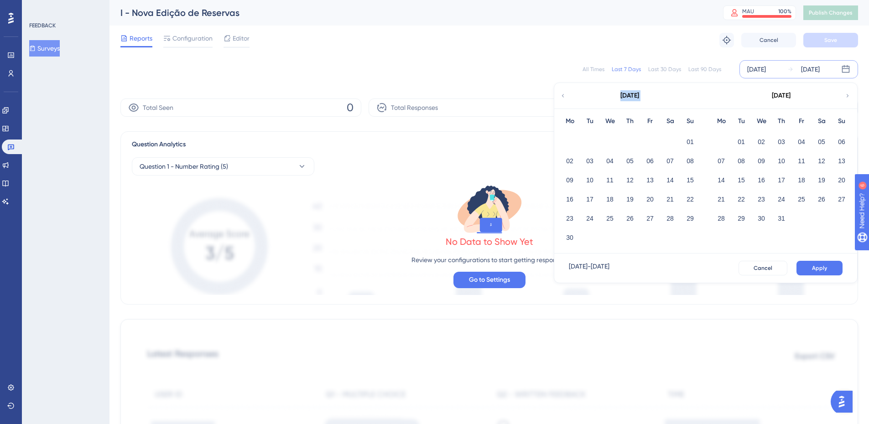
click at [562, 98] on icon at bounding box center [563, 96] width 6 height 8
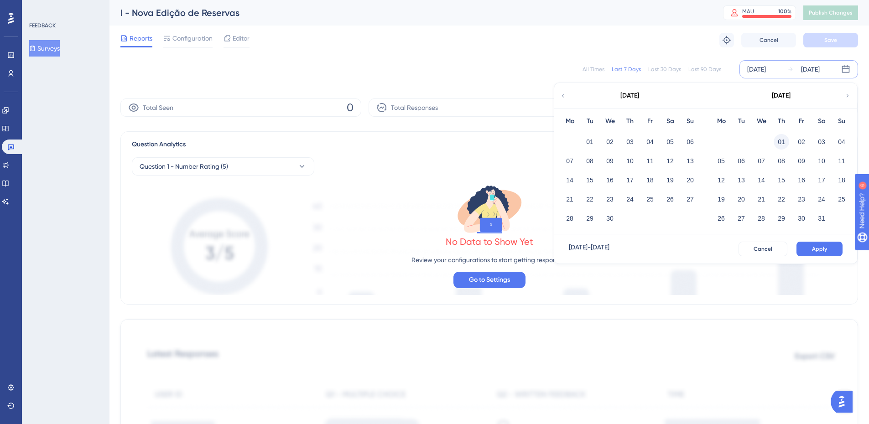
click at [781, 143] on button "01" at bounding box center [782, 142] width 16 height 16
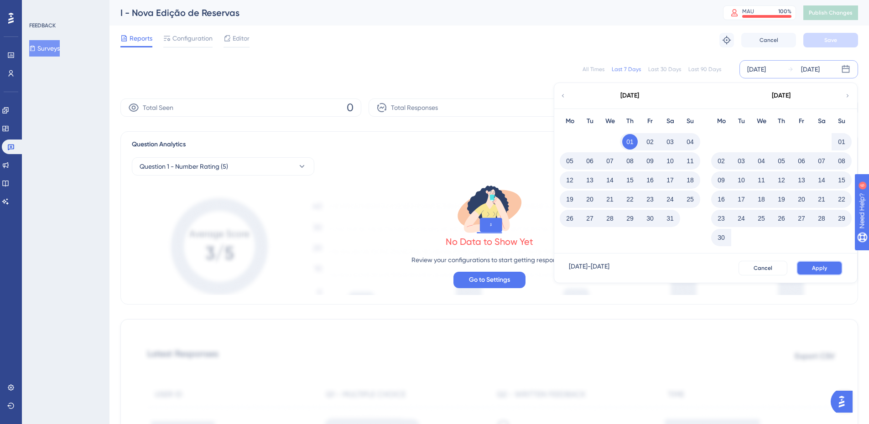
click at [829, 270] on button "Apply" at bounding box center [819, 268] width 46 height 15
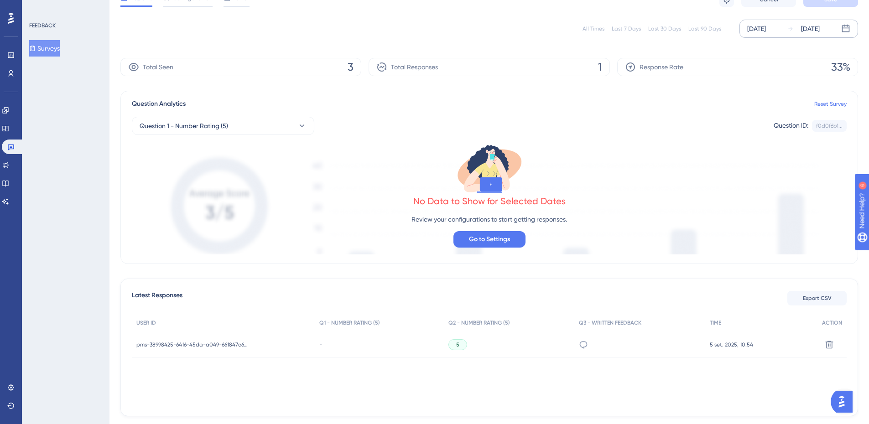
scroll to position [77, 0]
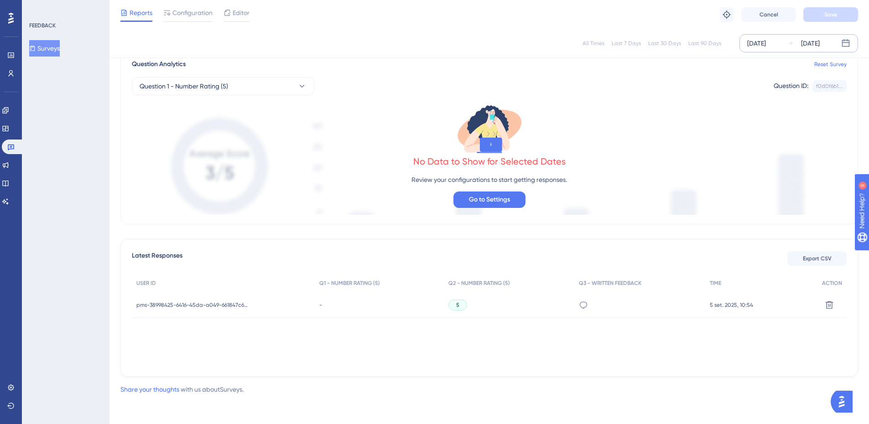
click at [599, 41] on div "All Times" at bounding box center [593, 43] width 22 height 7
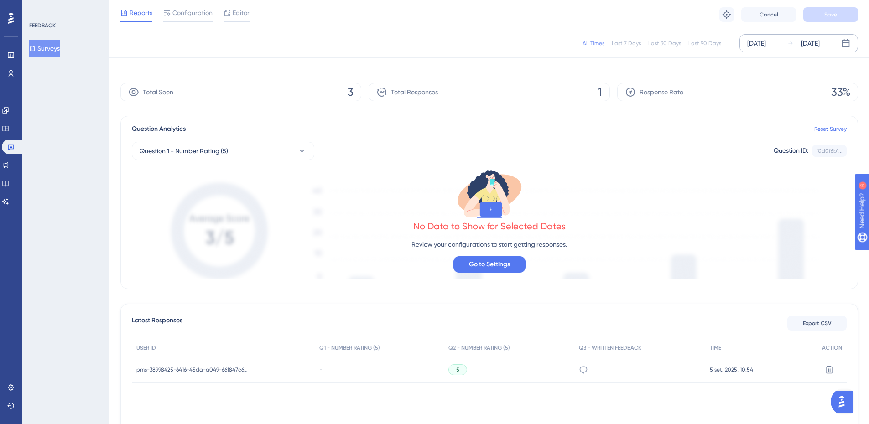
scroll to position [0, 0]
